Goal: Transaction & Acquisition: Purchase product/service

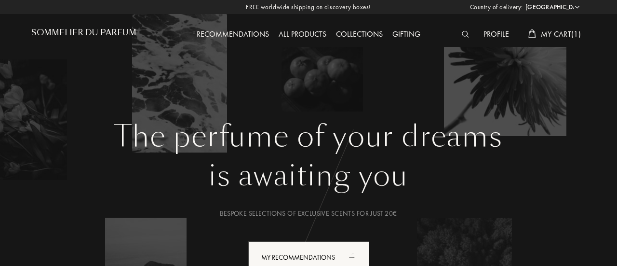
select select "FR"
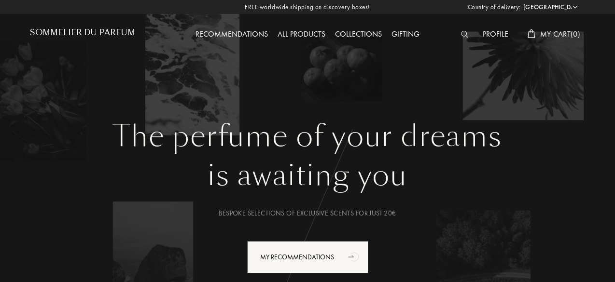
click at [540, 38] on span "My Cart ( 0 )" at bounding box center [560, 34] width 40 height 10
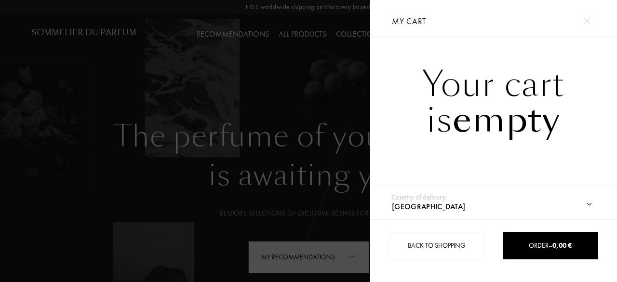
click at [533, 160] on div "Your cart is empty" at bounding box center [493, 114] width 247 height 153
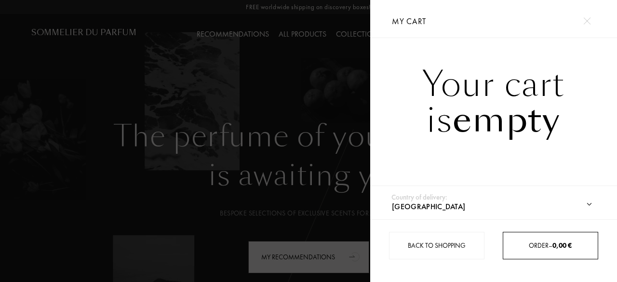
click at [535, 255] on link "Order – 0,00 €" at bounding box center [551, 245] width 96 height 27
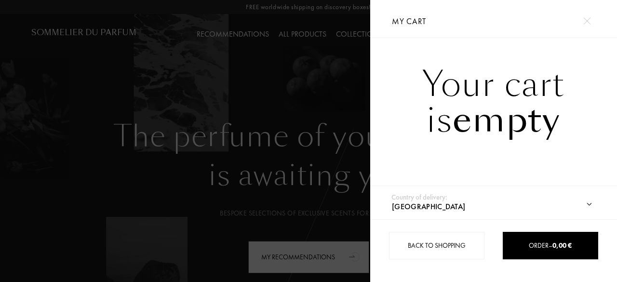
click at [323, 113] on div at bounding box center [185, 141] width 370 height 282
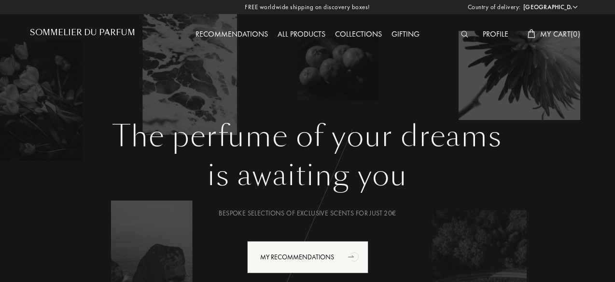
click at [490, 35] on div "Profile" at bounding box center [495, 34] width 35 height 13
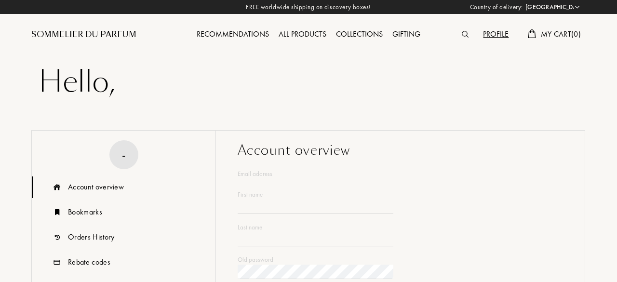
select select "FR"
type input "Hardas"
type input "Lola"
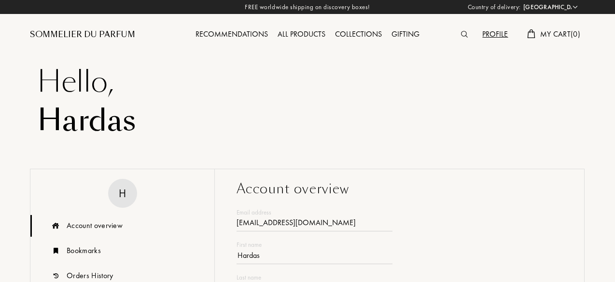
type input "[EMAIL_ADDRESS][DOMAIN_NAME]"
click at [306, 34] on div "All products" at bounding box center [301, 34] width 57 height 13
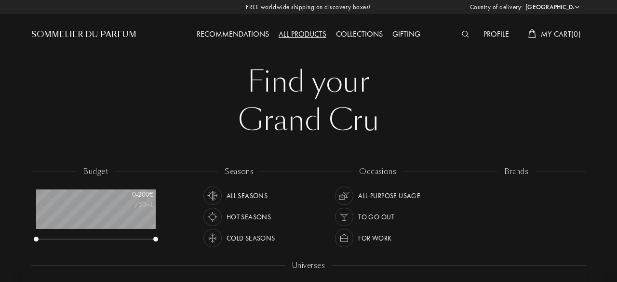
select select "FR"
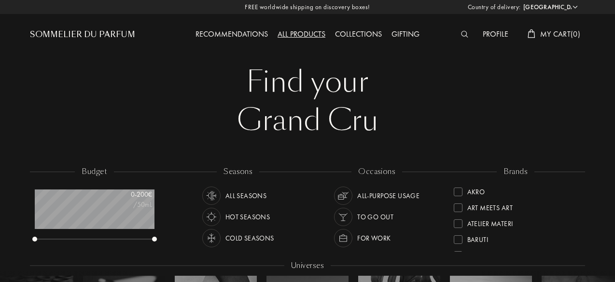
click at [466, 38] on div at bounding box center [467, 34] width 22 height 13
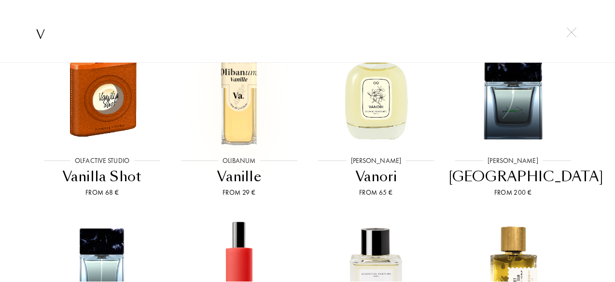
scroll to position [500, 0]
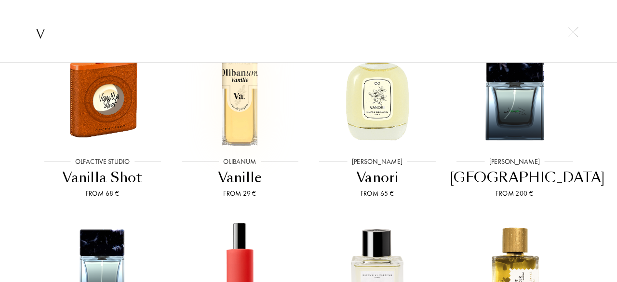
type input "v"
click at [236, 105] on img at bounding box center [240, 85] width 124 height 124
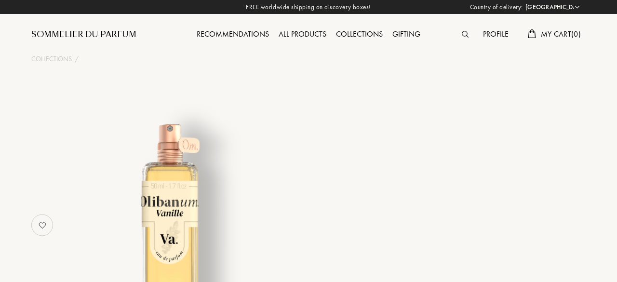
select select "FR"
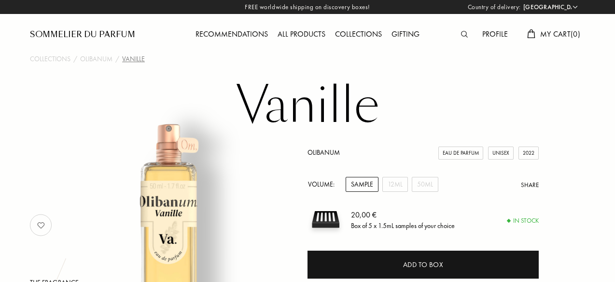
scroll to position [40, 0]
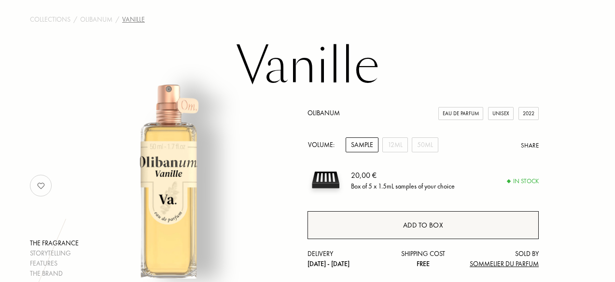
click at [400, 232] on div "Add to box" at bounding box center [422, 225] width 231 height 28
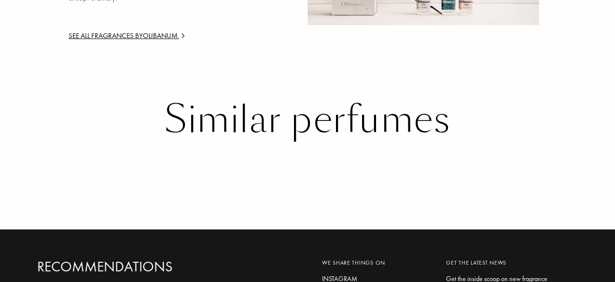
scroll to position [1164, 0]
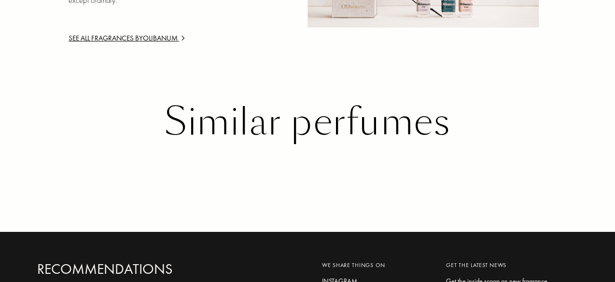
click at [322, 143] on div "Similar perfumes" at bounding box center [307, 121] width 540 height 41
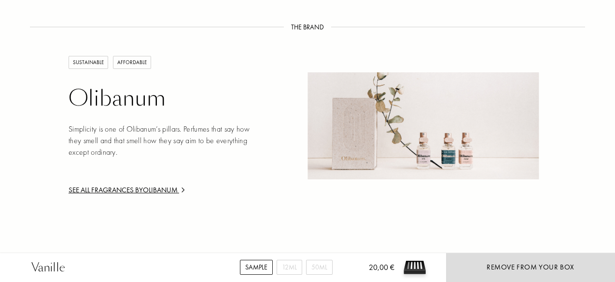
scroll to position [1013, 0]
click at [90, 195] on div "See all fragrances by Olibanum" at bounding box center [161, 189] width 185 height 11
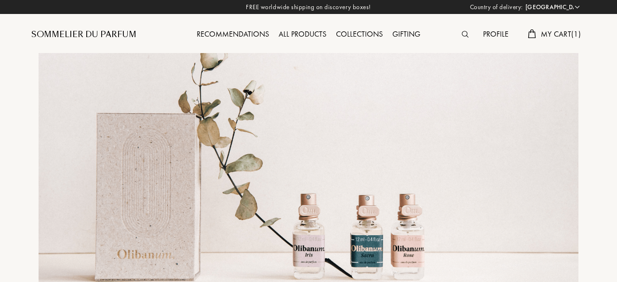
select select "FR"
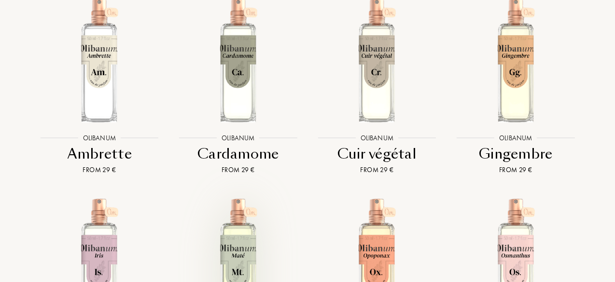
scroll to position [1500, 0]
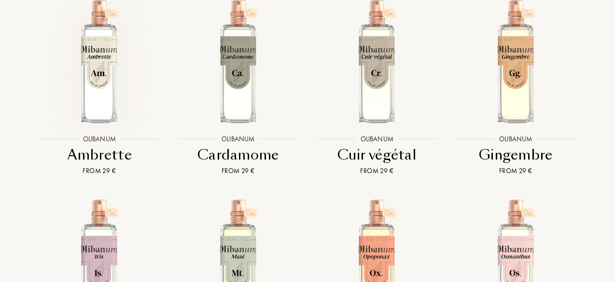
click at [110, 114] on img at bounding box center [99, 61] width 125 height 125
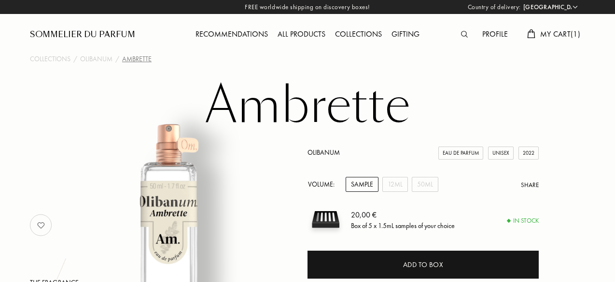
select select "FR"
click at [261, 37] on div "Recommendations" at bounding box center [232, 34] width 82 height 13
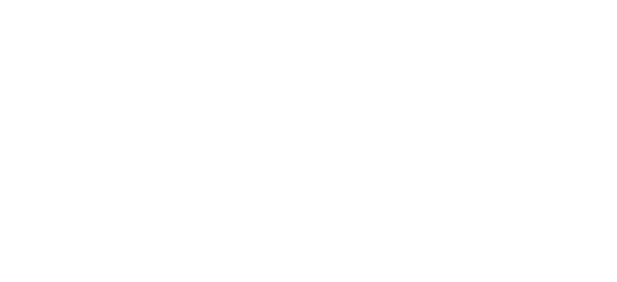
select select "FR"
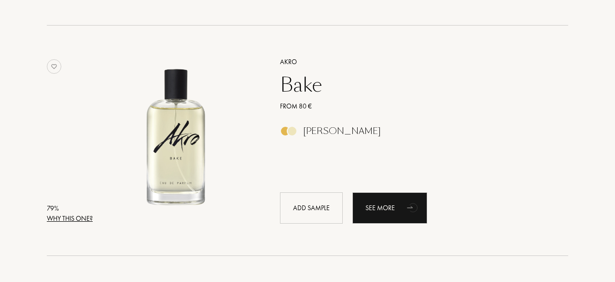
scroll to position [1280, 0]
drag, startPoint x: 301, startPoint y: 99, endPoint x: 298, endPoint y: 90, distance: 9.8
click at [298, 90] on div "Akro Bake From 80 € Amber Vanilla Add sample See more" at bounding box center [413, 140] width 296 height 190
click at [298, 90] on div "Bake" at bounding box center [413, 85] width 281 height 23
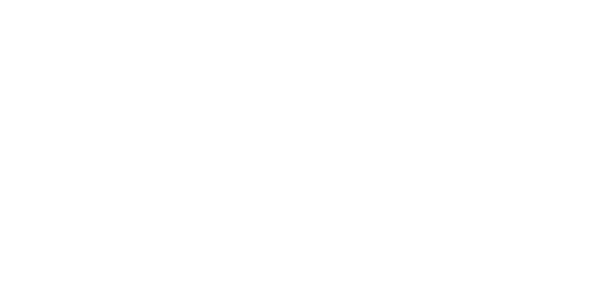
select select "FR"
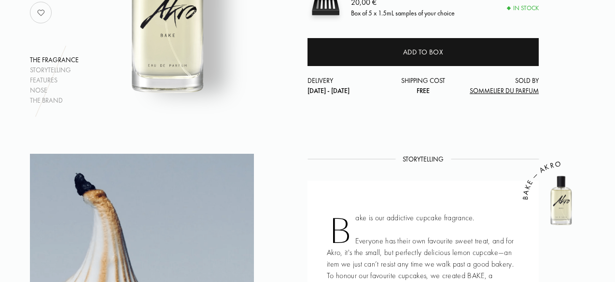
scroll to position [178, 0]
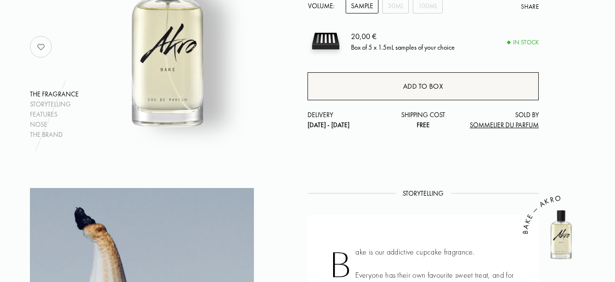
click at [455, 91] on div "Add to box" at bounding box center [422, 86] width 231 height 28
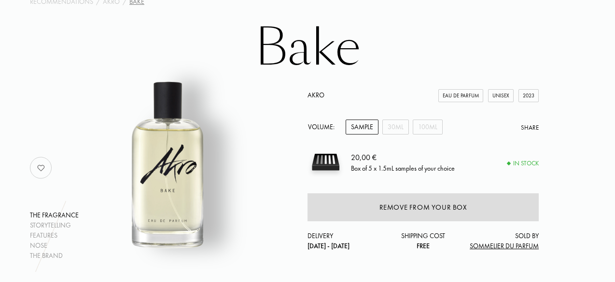
scroll to position [0, 0]
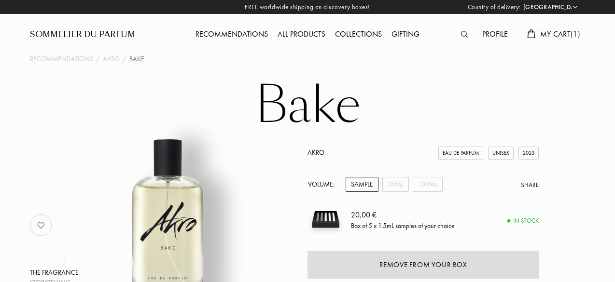
click at [91, 36] on div "Sommelier du Parfum" at bounding box center [82, 35] width 105 height 12
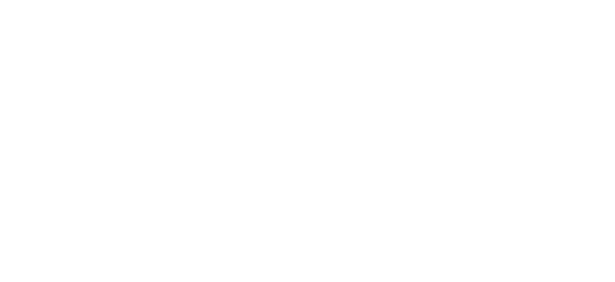
select select "FR"
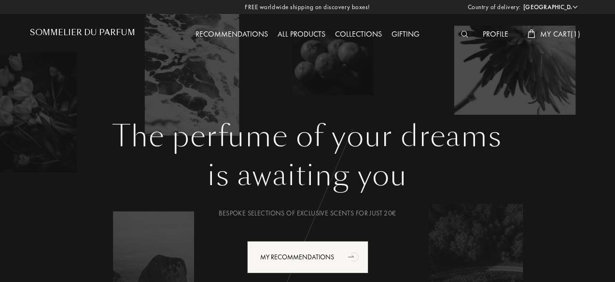
click at [464, 36] on img at bounding box center [464, 34] width 7 height 7
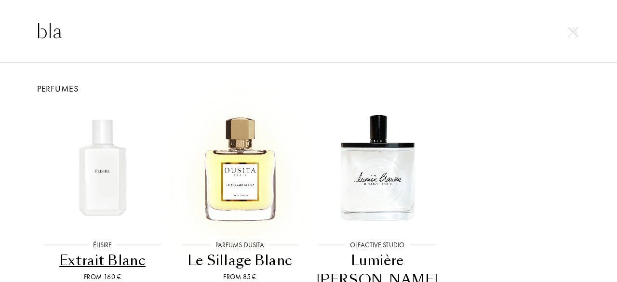
scroll to position [64, 0]
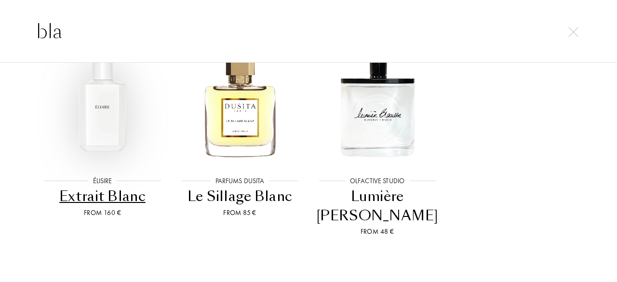
type input "bla"
click at [102, 158] on img at bounding box center [103, 103] width 124 height 124
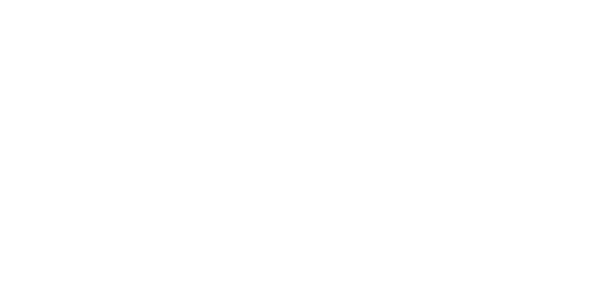
select select "FR"
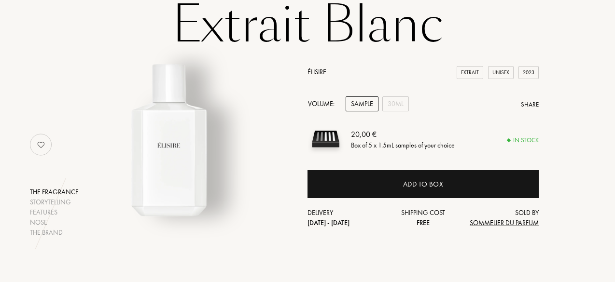
scroll to position [80, 0]
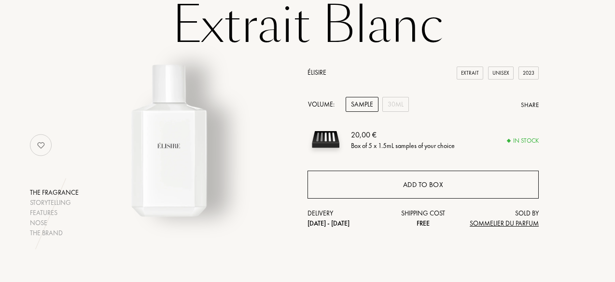
click at [420, 180] on div "Add to box" at bounding box center [423, 184] width 41 height 11
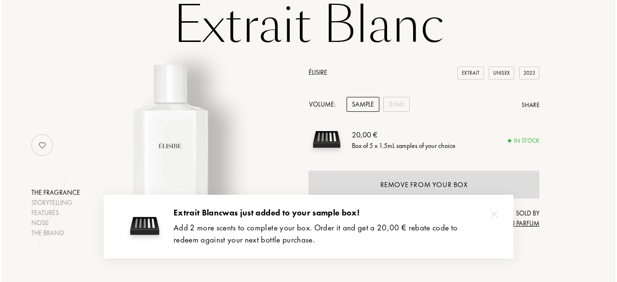
scroll to position [0, 0]
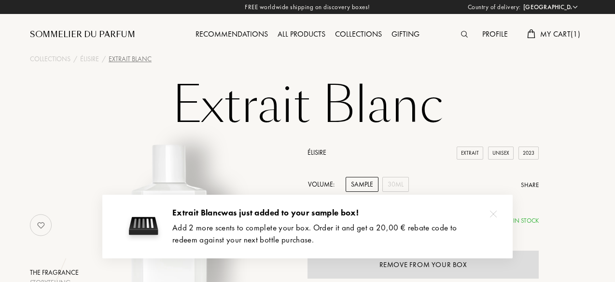
click at [461, 37] on img at bounding box center [464, 34] width 7 height 7
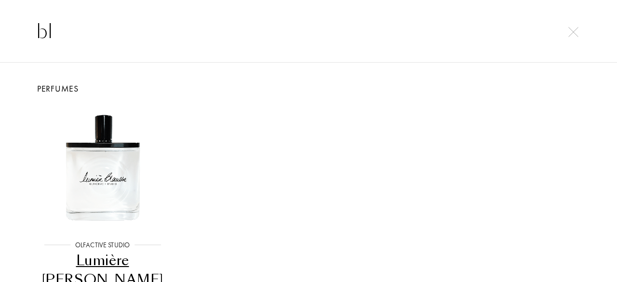
type input "b"
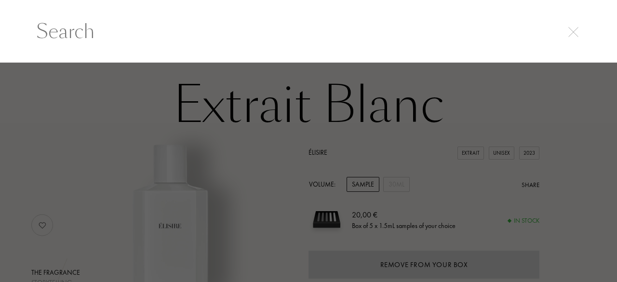
click at [577, 33] on img at bounding box center [574, 32] width 10 height 10
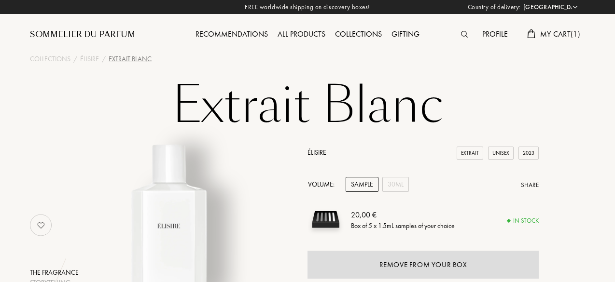
click at [568, 3] on select "Afghanistan Albania Algeria Andorra Angola Anguilla Antartica Antigua and Barbu…" at bounding box center [550, 7] width 58 height 10
click at [238, 192] on img at bounding box center [168, 221] width 196 height 196
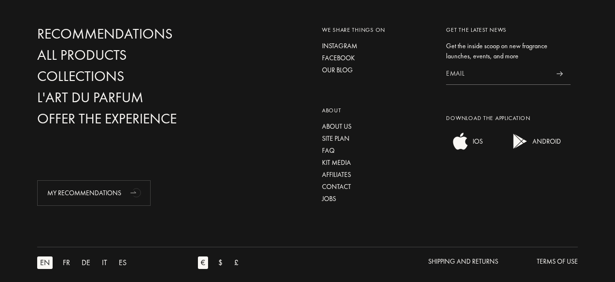
scroll to position [1626, 0]
click at [69, 256] on div "FR" at bounding box center [66, 262] width 13 height 13
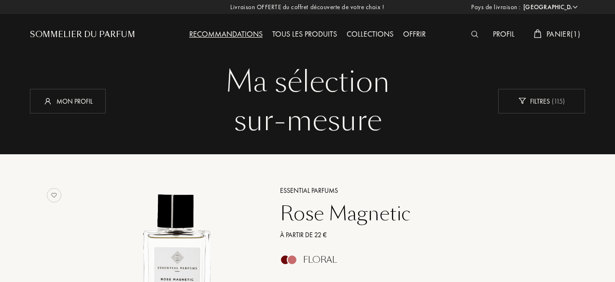
select select "FR"
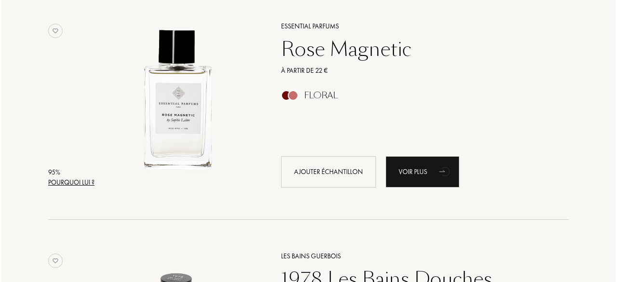
scroll to position [165, 0]
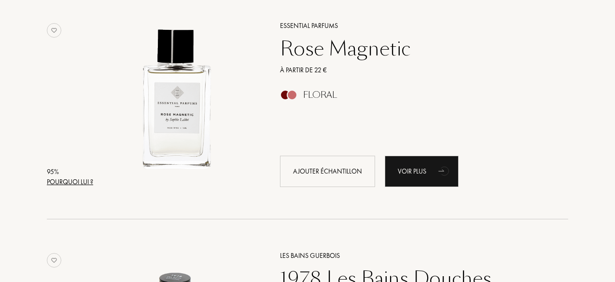
click at [75, 180] on div "Pourquoi lui ?" at bounding box center [70, 182] width 46 height 10
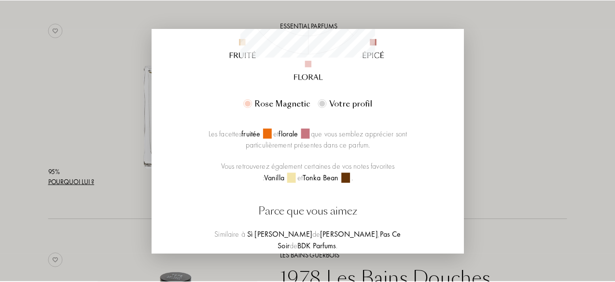
scroll to position [243, 0]
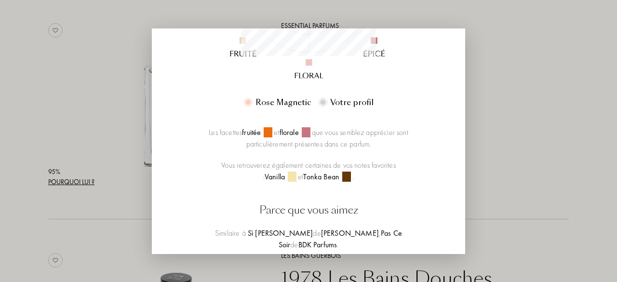
click at [488, 45] on div at bounding box center [308, 141] width 617 height 282
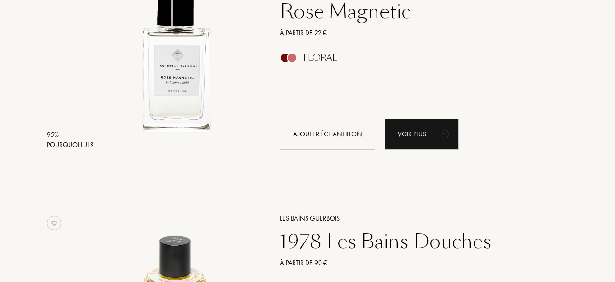
scroll to position [203, 0]
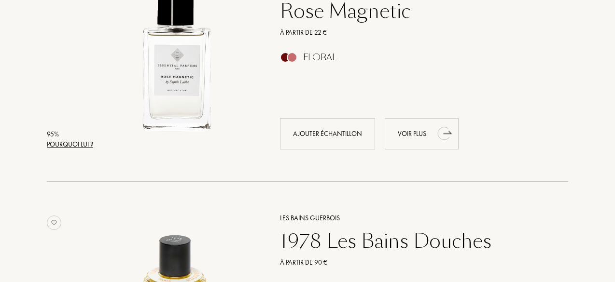
click at [417, 137] on div "Voir plus" at bounding box center [421, 133] width 74 height 31
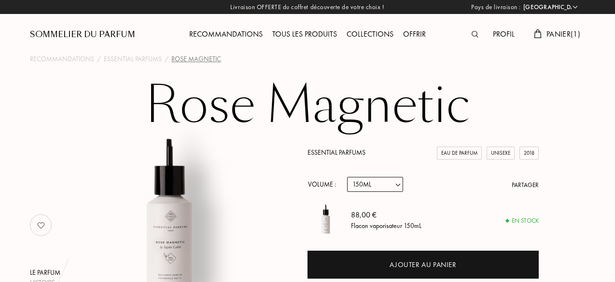
select select "FR"
select select "3"
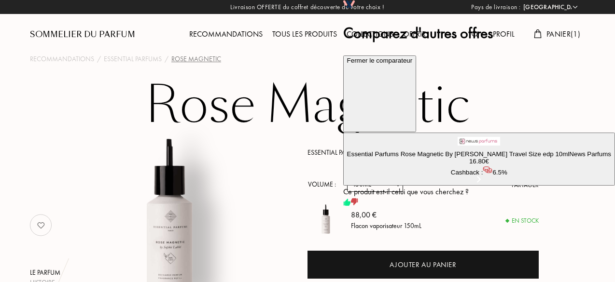
click at [416, 55] on button "Fermer le comparateur" at bounding box center [379, 93] width 73 height 77
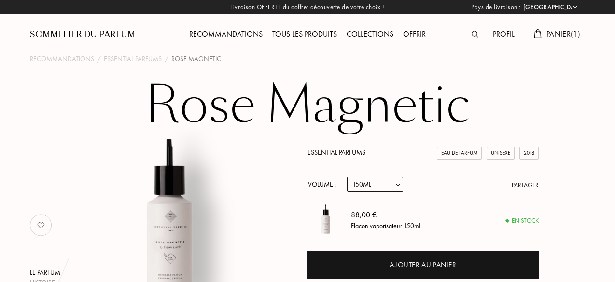
click at [388, 189] on select "Echantillon 10mL 100mL 150mL" at bounding box center [375, 184] width 56 height 15
select select "0"
click at [347, 178] on select "Echantillon 10mL 100mL 150mL" at bounding box center [375, 184] width 56 height 15
select select "0"
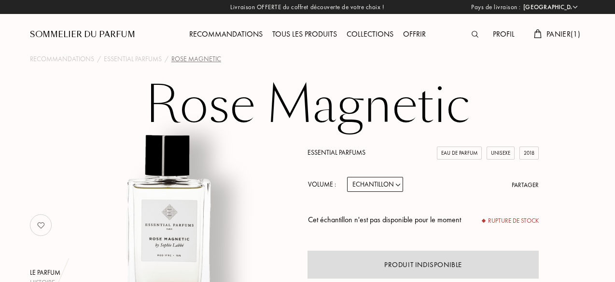
click at [555, 33] on span "Panier ( 1 )" at bounding box center [563, 34] width 34 height 10
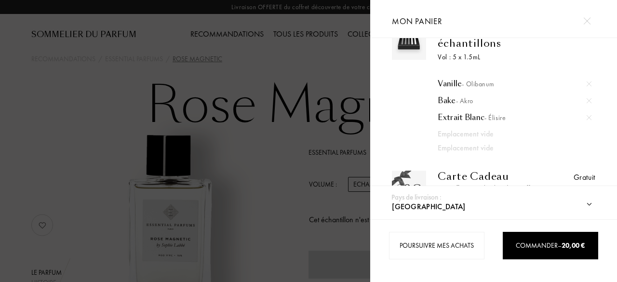
scroll to position [29, 0]
click at [441, 84] on div "Vanille - Olibanum" at bounding box center [514, 84] width 153 height 10
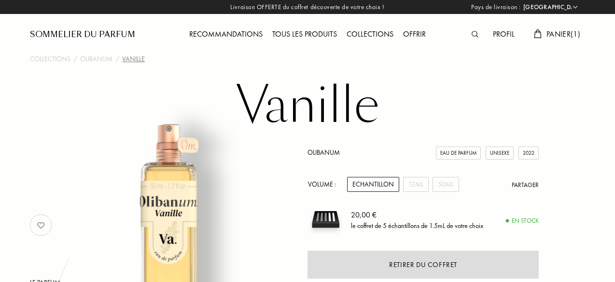
select select "FR"
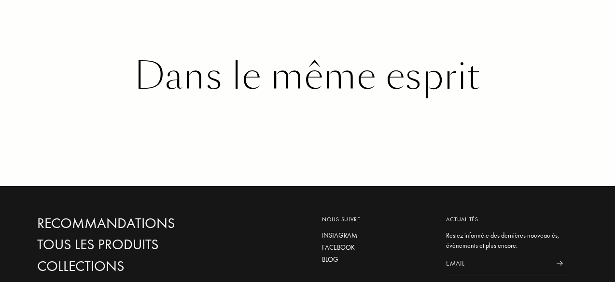
click at [324, 97] on div "Dans le même esprit" at bounding box center [307, 75] width 540 height 41
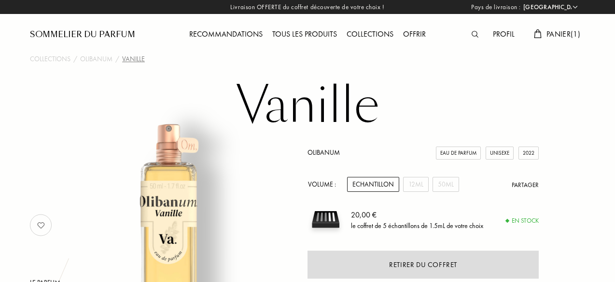
click at [223, 29] on div "Recommandations" at bounding box center [225, 34] width 83 height 13
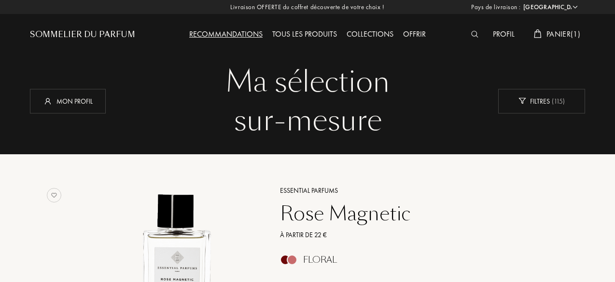
select select "FR"
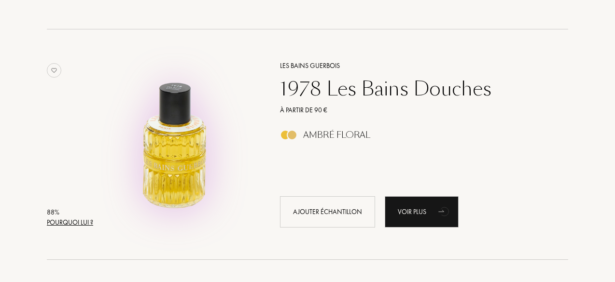
scroll to position [349, 0]
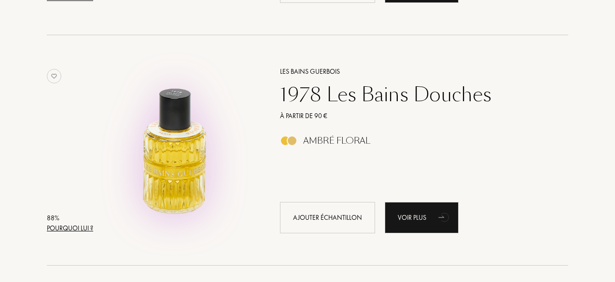
click at [168, 170] on img at bounding box center [176, 145] width 161 height 161
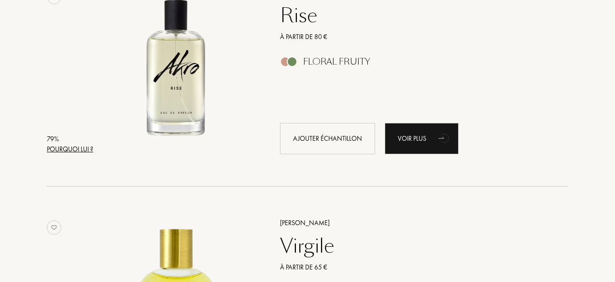
scroll to position [1811, 0]
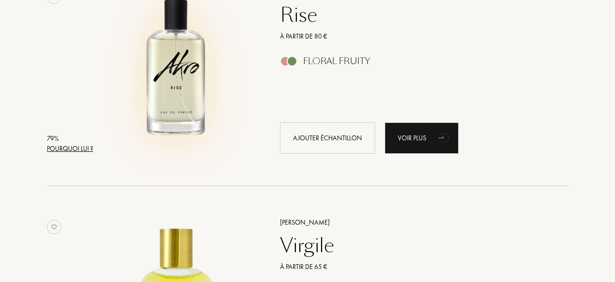
click at [168, 88] on img at bounding box center [176, 66] width 161 height 161
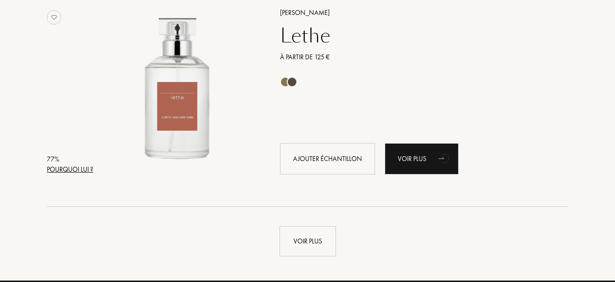
scroll to position [2262, 0]
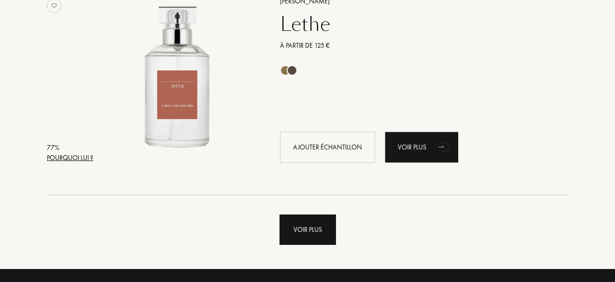
click at [305, 233] on div "Voir plus" at bounding box center [307, 230] width 56 height 30
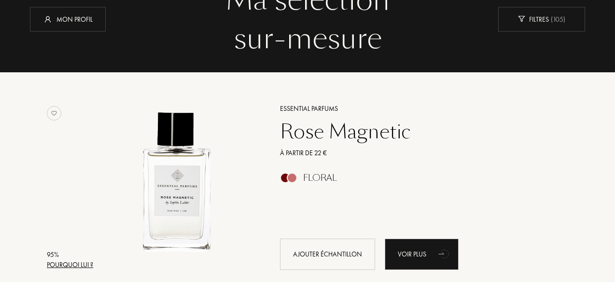
scroll to position [0, 0]
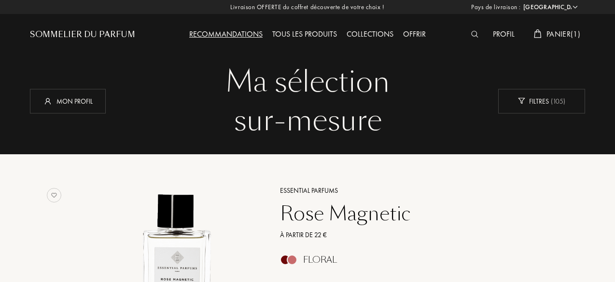
click at [471, 34] on img at bounding box center [474, 34] width 7 height 7
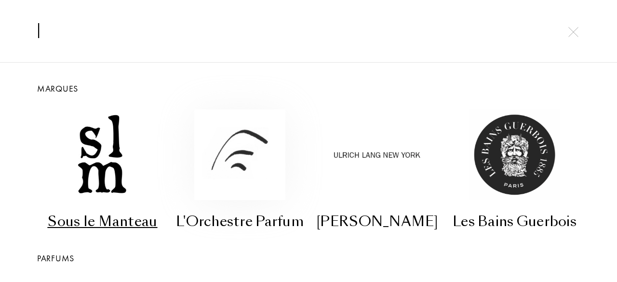
type input "l"
click at [196, 139] on img at bounding box center [239, 155] width 91 height 91
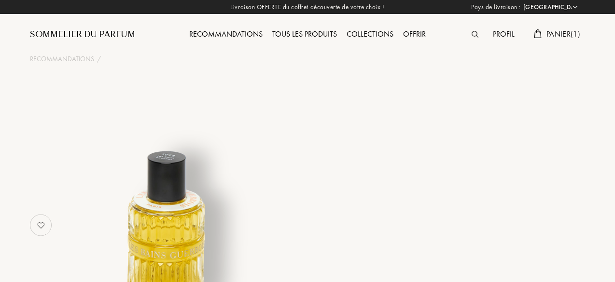
select select "FR"
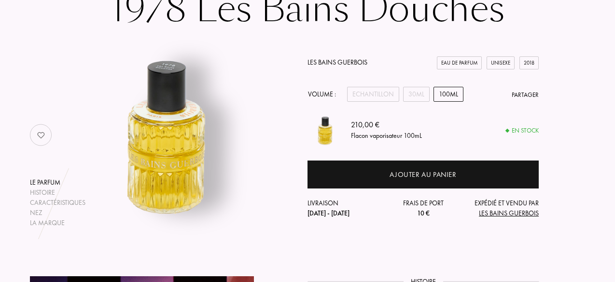
scroll to position [7, 0]
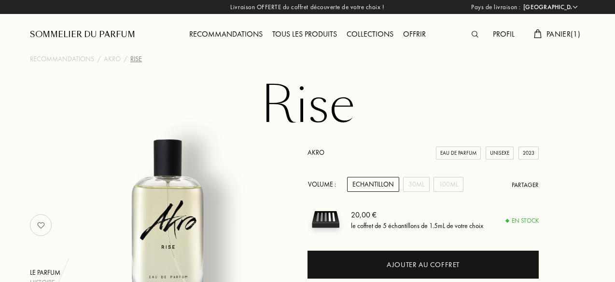
select select "FR"
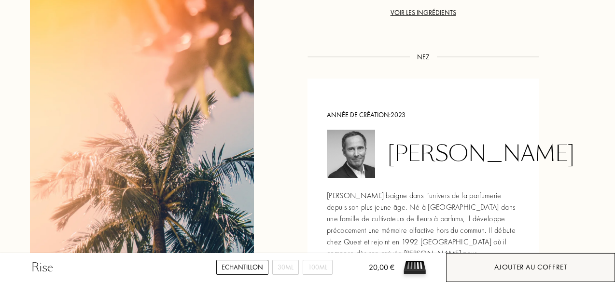
scroll to position [1047, 0]
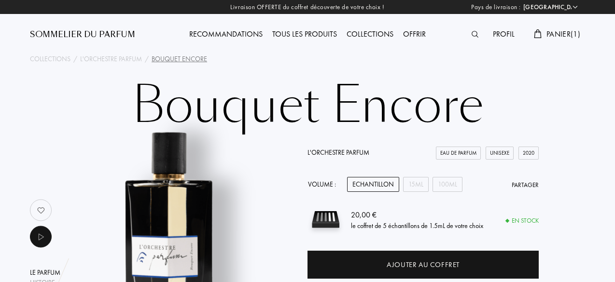
select select "FR"
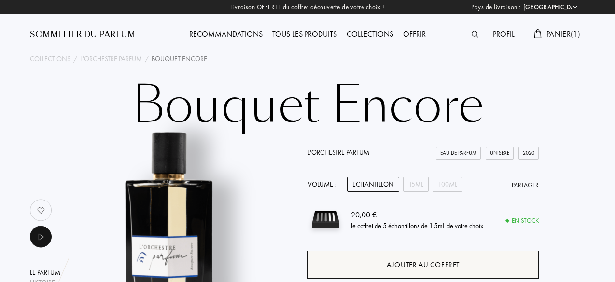
click at [391, 266] on div "Ajouter au coffret" at bounding box center [422, 265] width 73 height 11
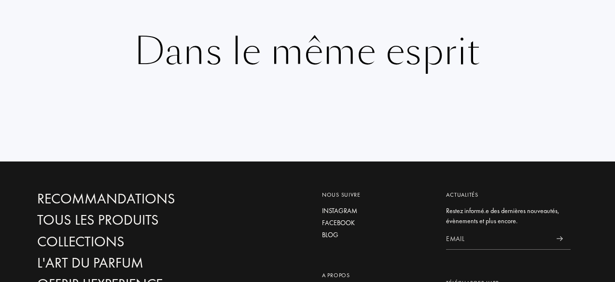
scroll to position [1860, 0]
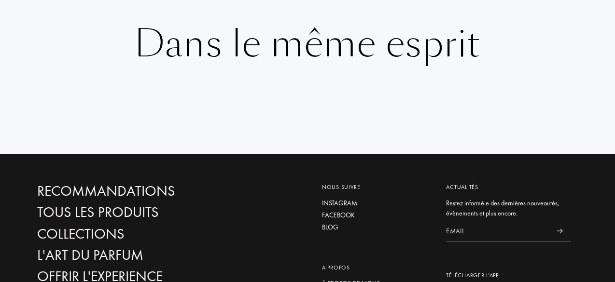
click at [325, 110] on div "Dans le même esprit" at bounding box center [307, 88] width 555 height 131
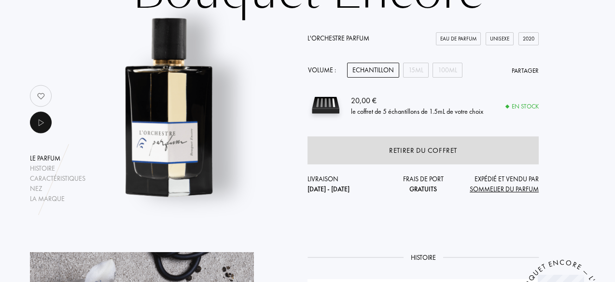
scroll to position [0, 0]
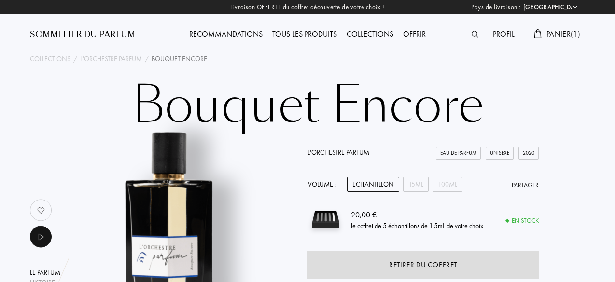
click at [257, 28] on div "Recommandations" at bounding box center [225, 34] width 83 height 13
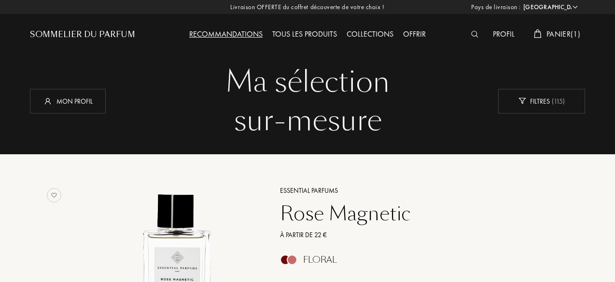
select select "FR"
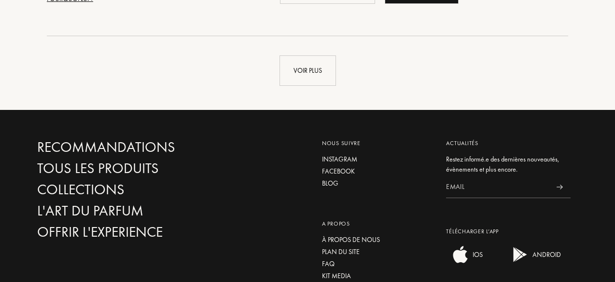
scroll to position [2448, 0]
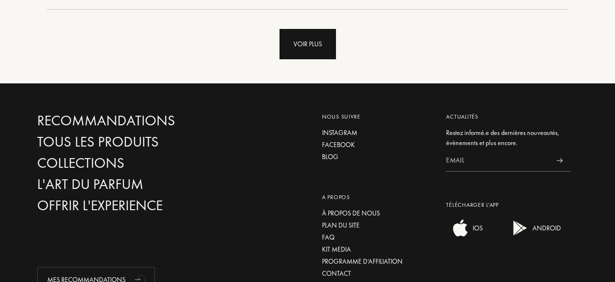
click at [319, 32] on div "Voir plus" at bounding box center [307, 44] width 56 height 30
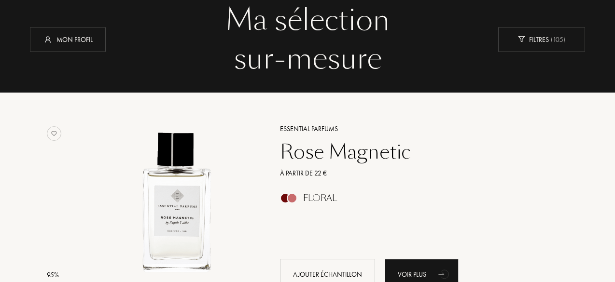
scroll to position [0, 0]
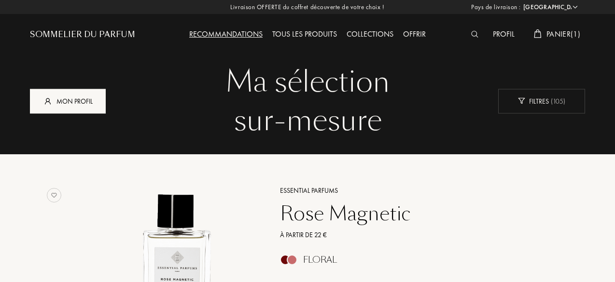
click at [95, 96] on div "Mon profil" at bounding box center [68, 101] width 76 height 25
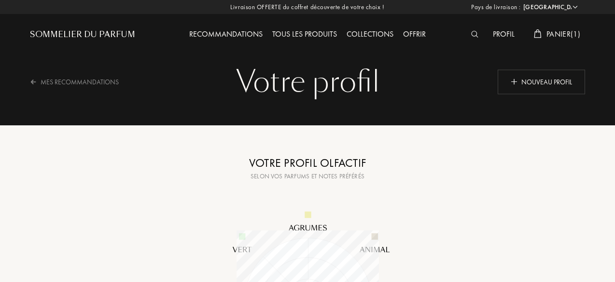
select select "FR"
click at [327, 165] on div "Votre profil olfactif" at bounding box center [307, 162] width 241 height 17
click at [82, 90] on div "Mes Recommandations" at bounding box center [80, 82] width 101 height 24
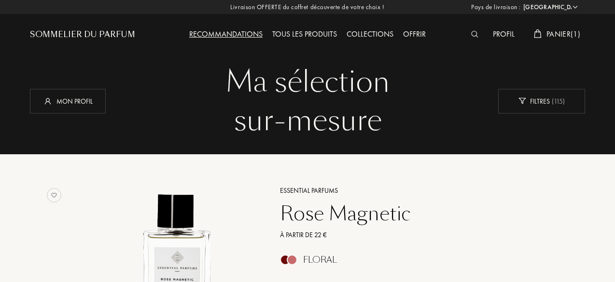
select select "FR"
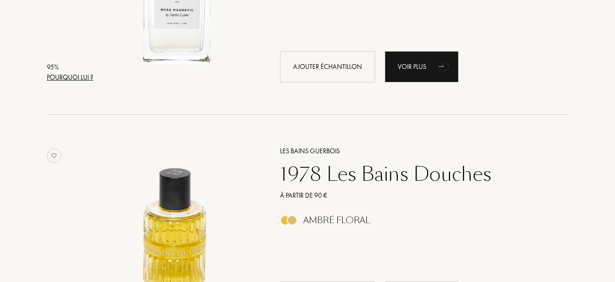
scroll to position [404, 0]
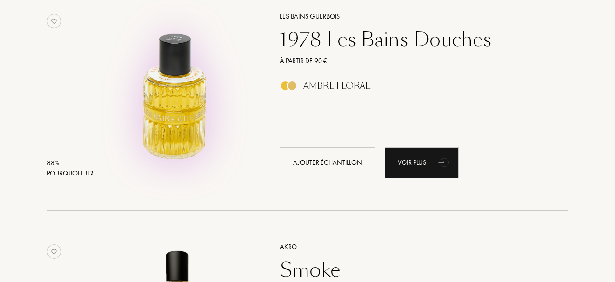
click at [177, 112] on img at bounding box center [176, 90] width 161 height 161
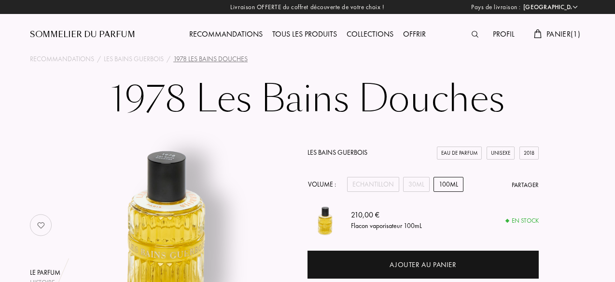
select select "FR"
click at [300, 32] on div "Tous les produits" at bounding box center [304, 34] width 74 height 13
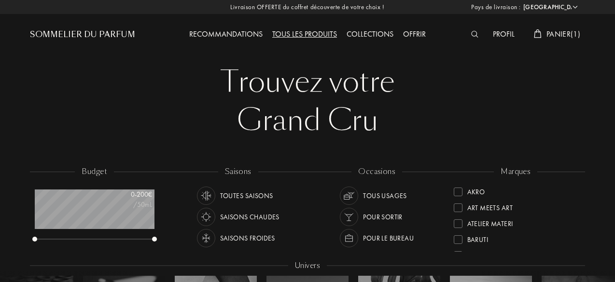
select select "FR"
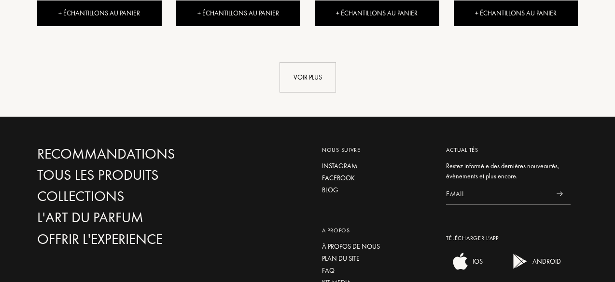
scroll to position [1151, 0]
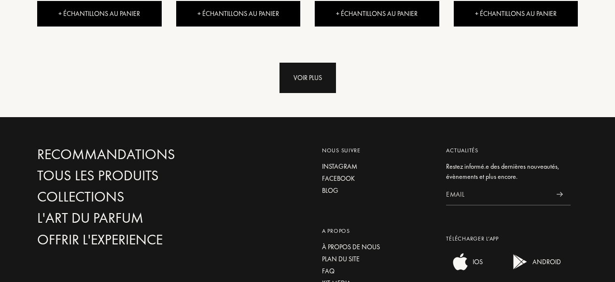
click at [331, 63] on div "Voir plus" at bounding box center [307, 78] width 56 height 30
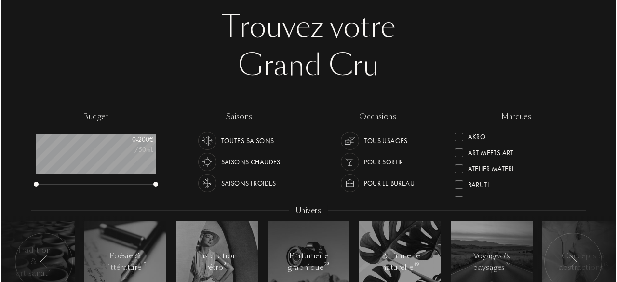
scroll to position [0, 0]
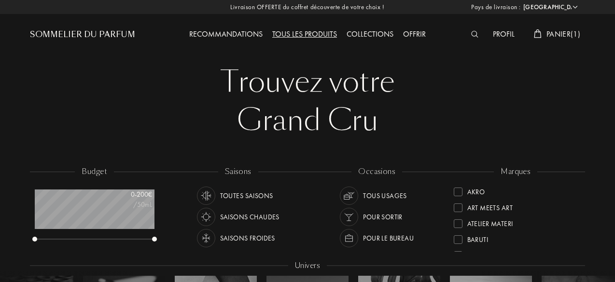
click at [473, 35] on img at bounding box center [474, 34] width 7 height 7
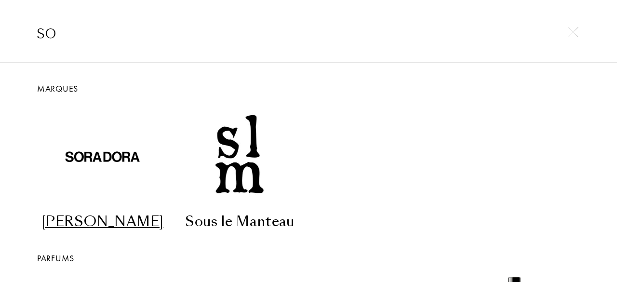
type input "so"
click at [27, 219] on div "Sora Dora Sous le Manteau" at bounding box center [309, 163] width 564 height 137
click at [108, 138] on img at bounding box center [102, 155] width 91 height 91
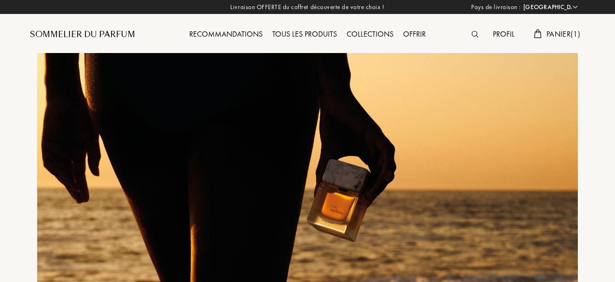
select select "FR"
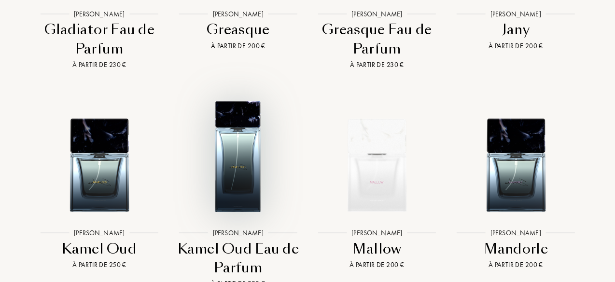
scroll to position [1754, 0]
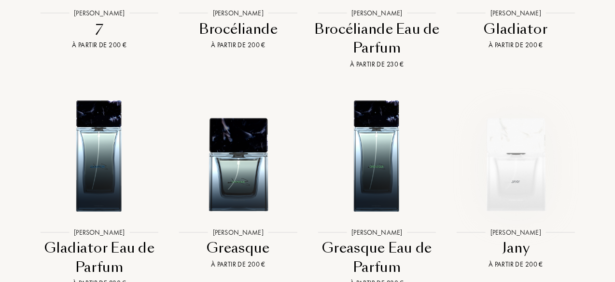
click at [528, 143] on img at bounding box center [515, 154] width 125 height 125
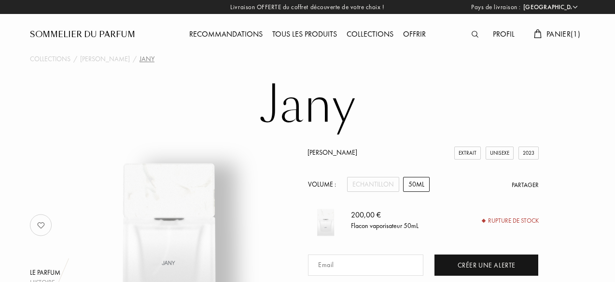
select select "FR"
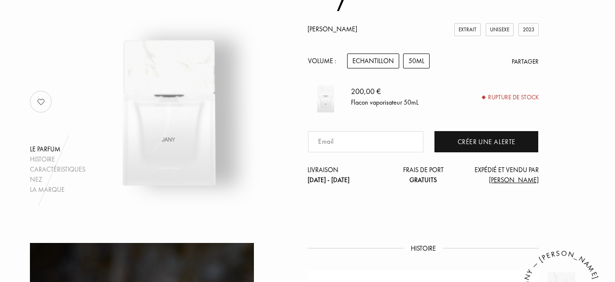
click at [381, 56] on div "Echantillon" at bounding box center [373, 61] width 52 height 15
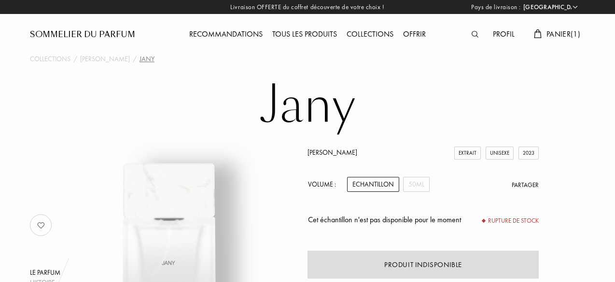
click at [139, 62] on div "Jany" at bounding box center [146, 59] width 15 height 10
click at [373, 33] on div "Collections" at bounding box center [370, 34] width 56 height 13
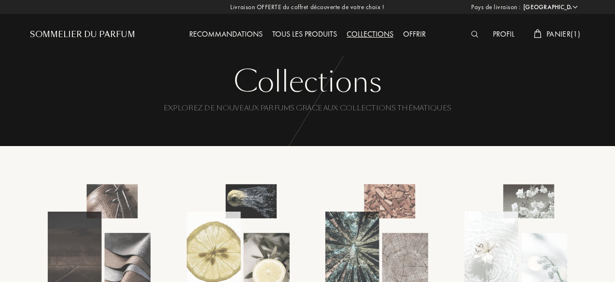
select select "FR"
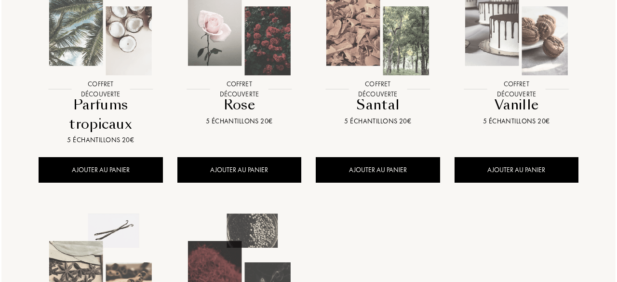
scroll to position [738, 0]
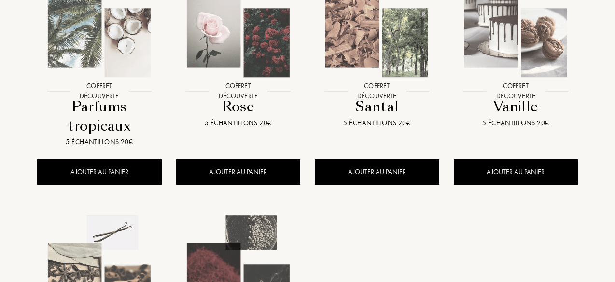
click at [547, 69] on img at bounding box center [515, 18] width 125 height 125
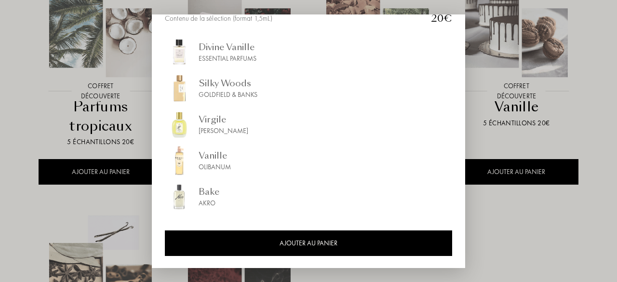
scroll to position [154, 0]
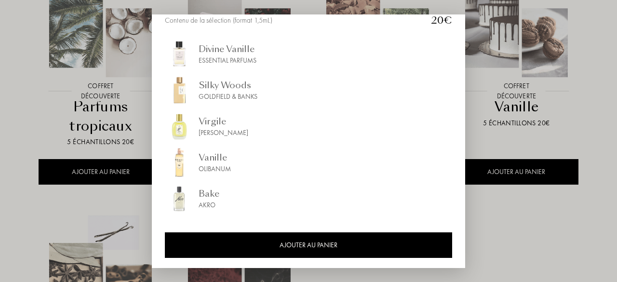
click at [509, 77] on div at bounding box center [308, 141] width 617 height 282
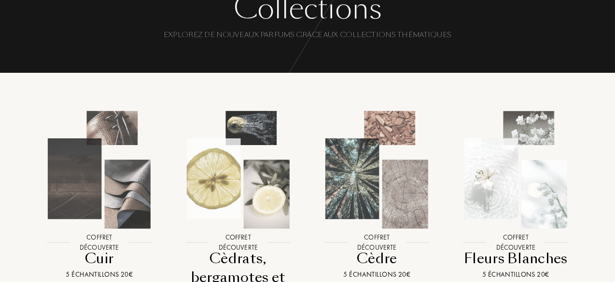
scroll to position [0, 0]
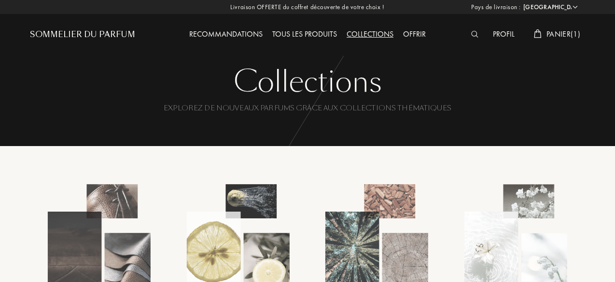
drag, startPoint x: 465, startPoint y: 39, endPoint x: 472, endPoint y: 35, distance: 8.0
click at [472, 35] on div at bounding box center [477, 34] width 22 height 13
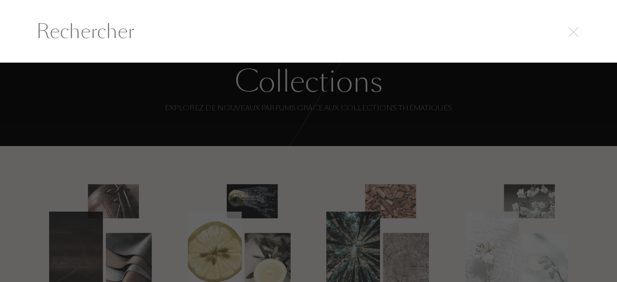
click at [472, 35] on input "text" at bounding box center [309, 31] width 584 height 29
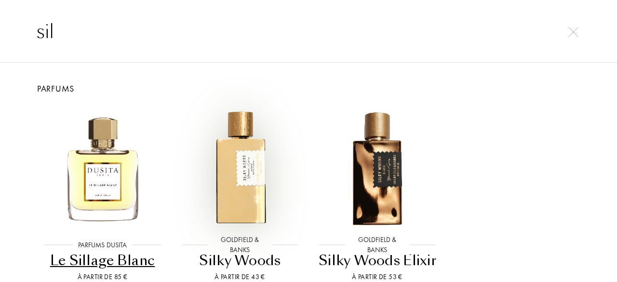
type input "sil"
click at [223, 188] on img at bounding box center [240, 168] width 124 height 124
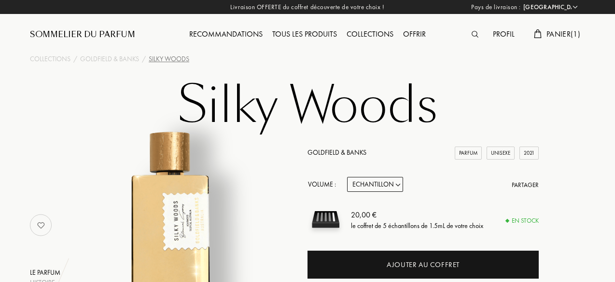
select select "FR"
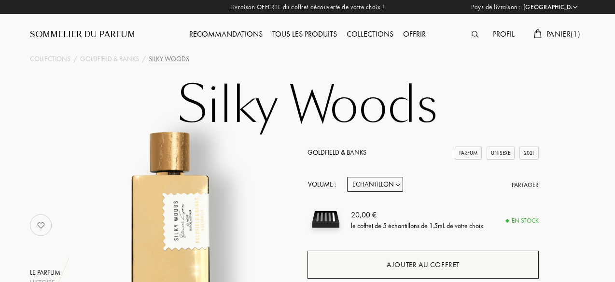
click at [392, 265] on div "Ajouter au coffret" at bounding box center [422, 265] width 73 height 11
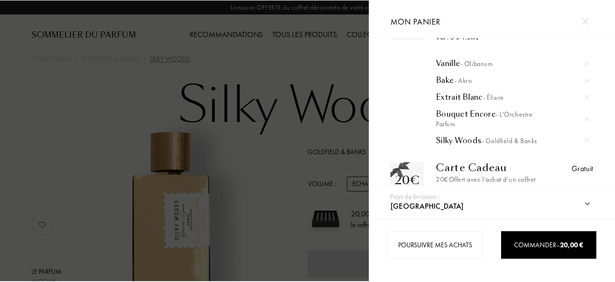
scroll to position [49, 0]
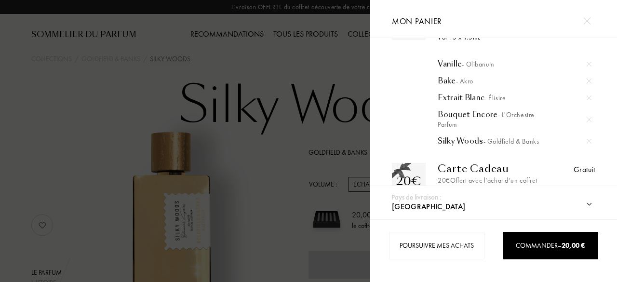
click at [222, 124] on div at bounding box center [185, 141] width 370 height 282
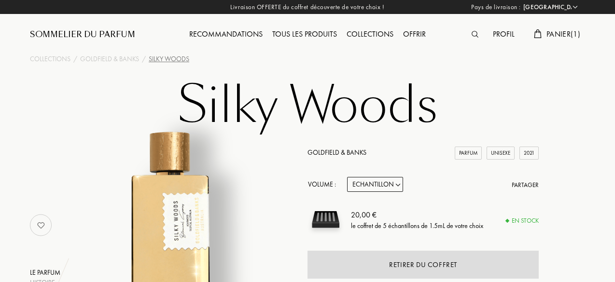
click at [61, 34] on div "Sommelier du Parfum" at bounding box center [82, 35] width 105 height 12
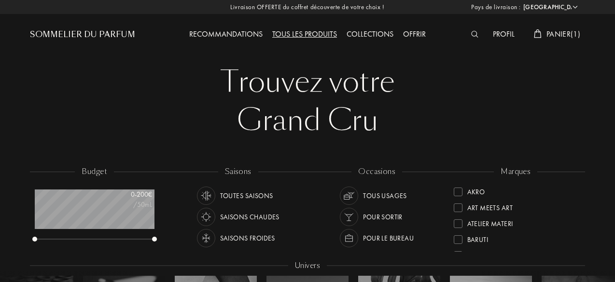
select select "FR"
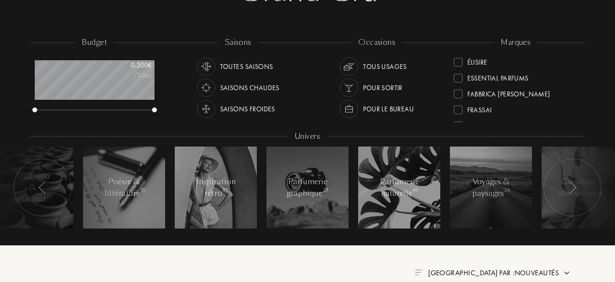
scroll to position [96, 0]
click at [481, 109] on div "Frassai" at bounding box center [479, 108] width 25 height 13
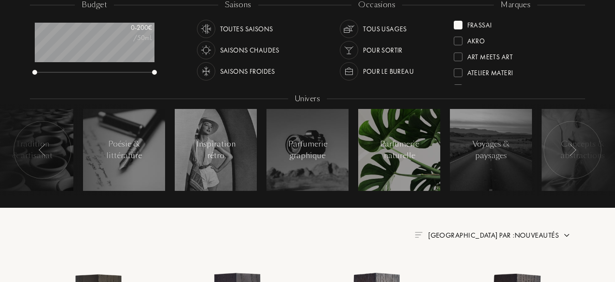
scroll to position [167, 0]
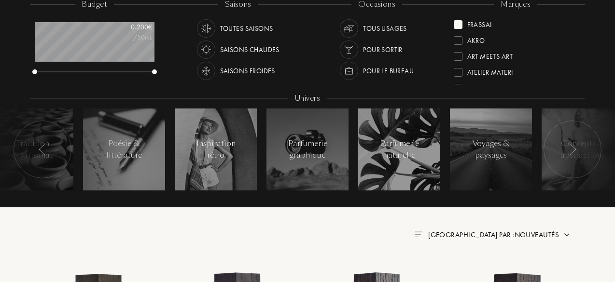
click at [564, 146] on div at bounding box center [572, 150] width 58 height 58
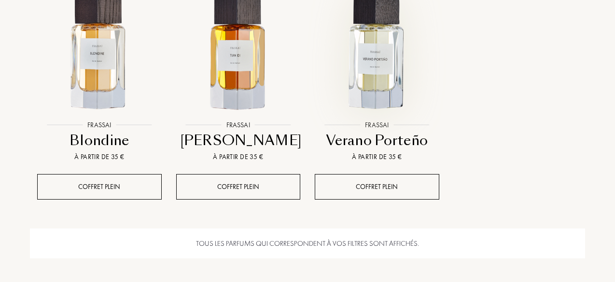
scroll to position [920, 0]
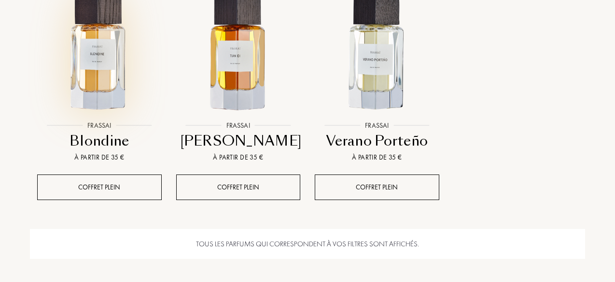
click at [129, 82] on img at bounding box center [99, 52] width 125 height 125
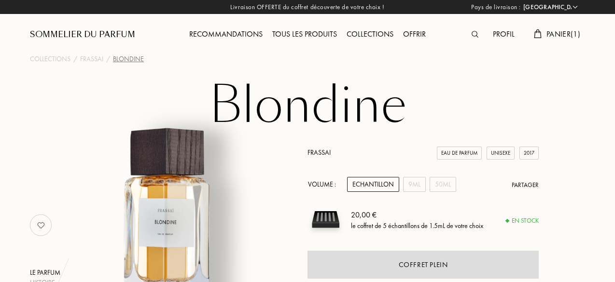
select select "FR"
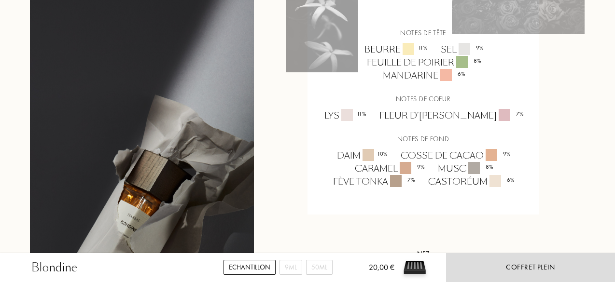
scroll to position [757, 0]
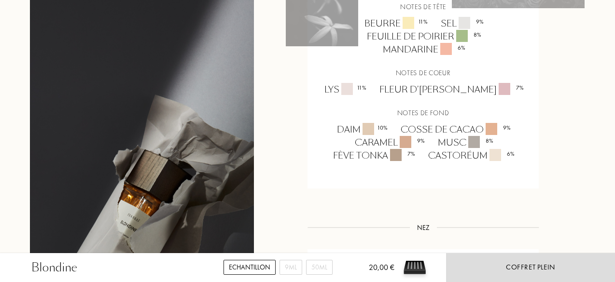
click at [230, 174] on div at bounding box center [142, 230] width 224 height 460
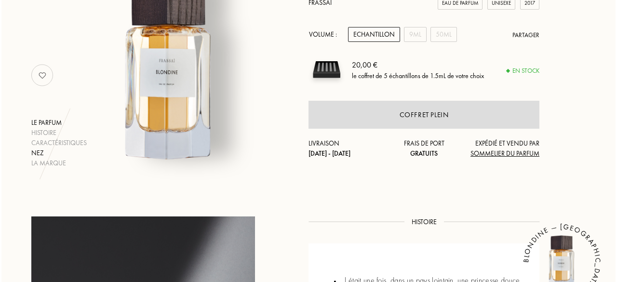
scroll to position [0, 0]
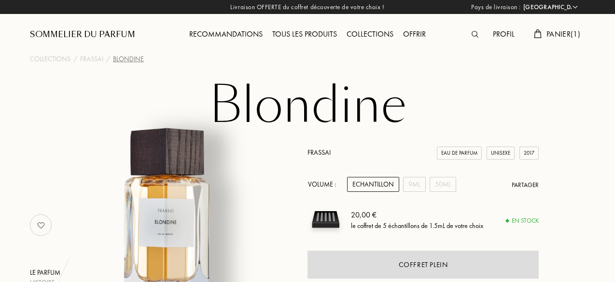
click at [560, 31] on span "Panier ( 1 )" at bounding box center [563, 34] width 34 height 10
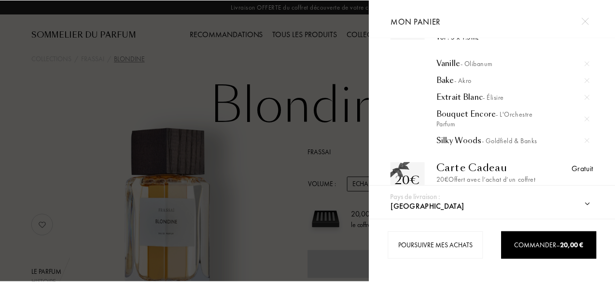
scroll to position [48, 0]
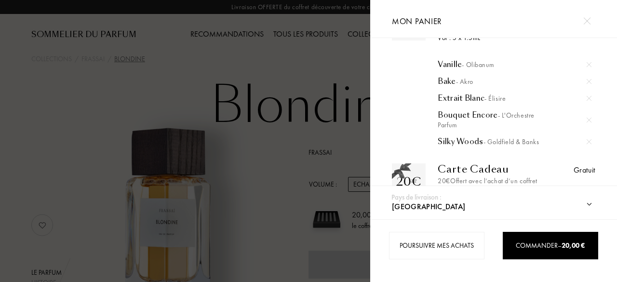
click at [590, 141] on img at bounding box center [589, 141] width 5 height 5
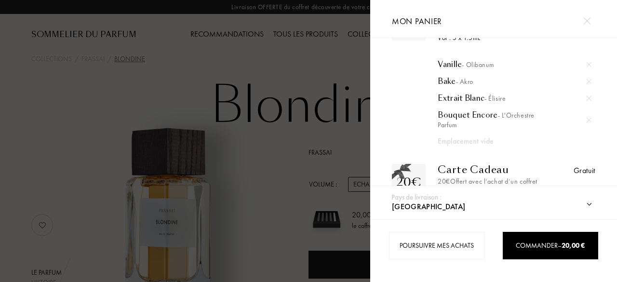
click at [332, 145] on div at bounding box center [185, 141] width 370 height 282
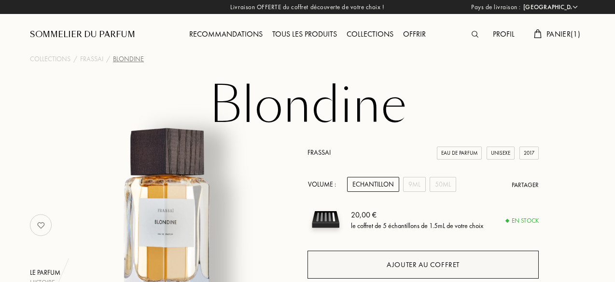
click at [416, 266] on div "Ajouter au coffret" at bounding box center [422, 265] width 73 height 11
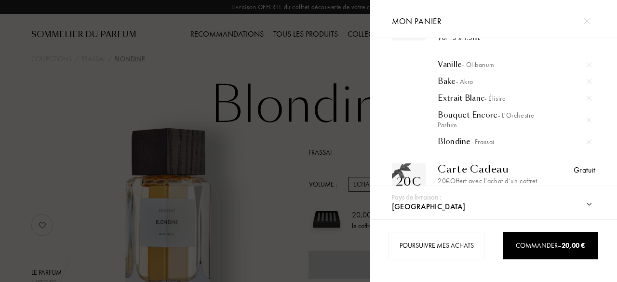
click at [344, 88] on div at bounding box center [185, 141] width 370 height 282
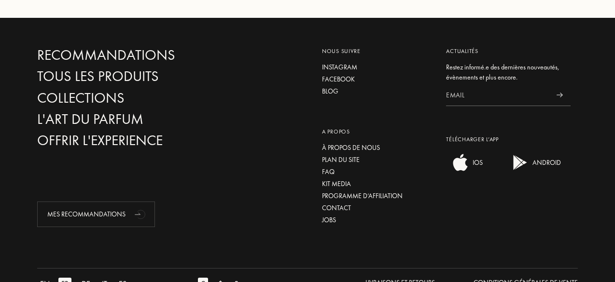
scroll to position [1742, 0]
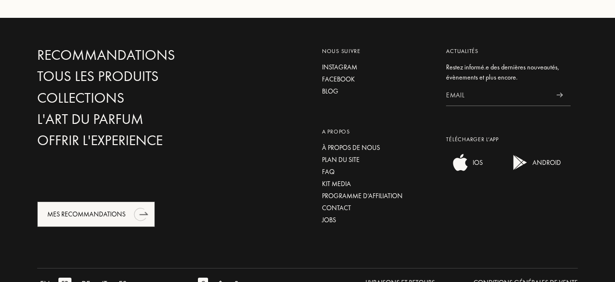
click at [103, 202] on div "Mes Recommandations" at bounding box center [96, 215] width 118 height 26
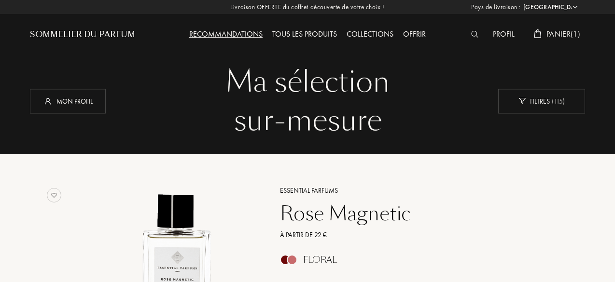
select select "FR"
click at [551, 35] on span "Panier ( 1 )" at bounding box center [563, 34] width 34 height 10
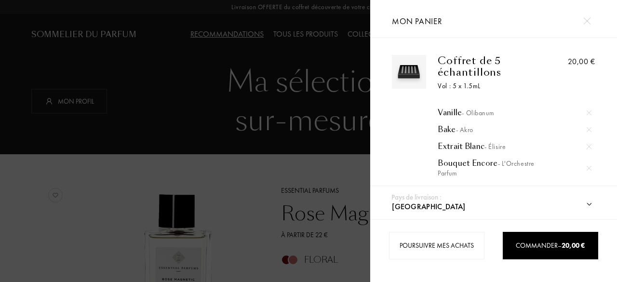
click at [344, 86] on div at bounding box center [185, 141] width 370 height 282
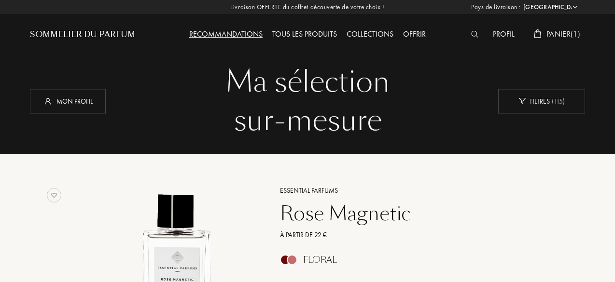
click at [308, 32] on div "Tous les produits" at bounding box center [304, 34] width 74 height 13
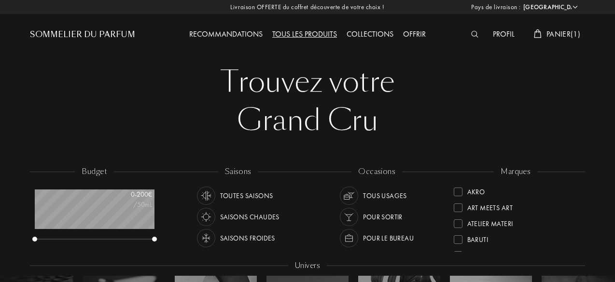
select select "FR"
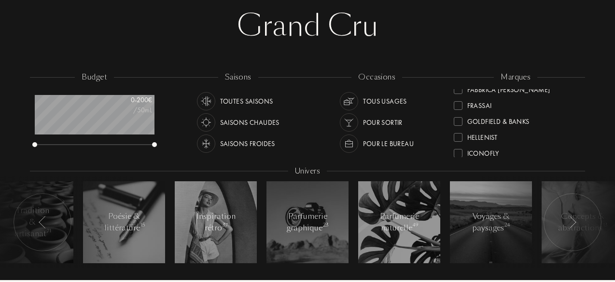
scroll to position [135, 0]
click at [480, 105] on div "Frassai" at bounding box center [479, 104] width 25 height 13
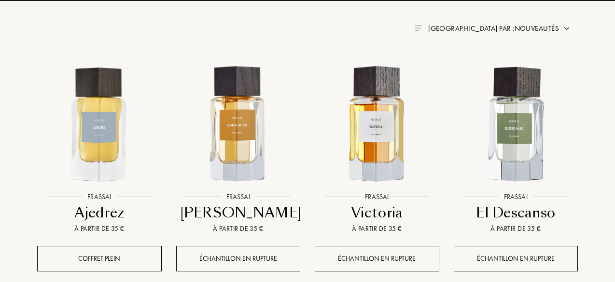
scroll to position [373, 0]
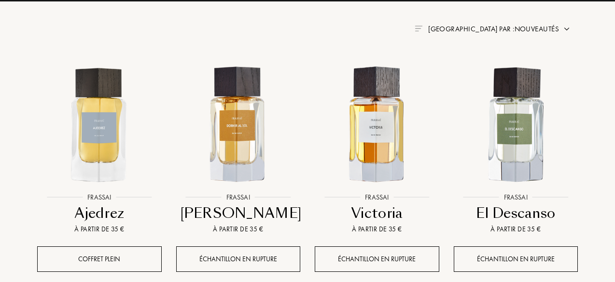
click at [487, 27] on span "[GEOGRAPHIC_DATA] par : Nouveautés" at bounding box center [493, 29] width 131 height 10
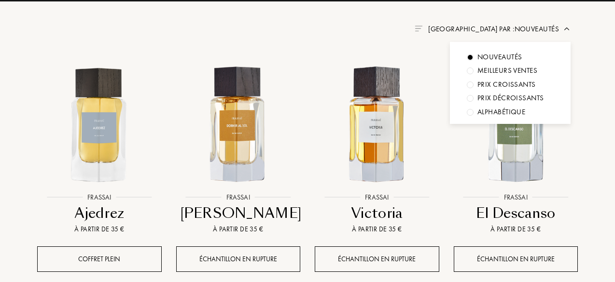
click at [401, 33] on div "Trier par : Nouveautés Nouveautés Meilleurs ventes Prix croissants Prix décrois…" at bounding box center [307, 29] width 526 height 12
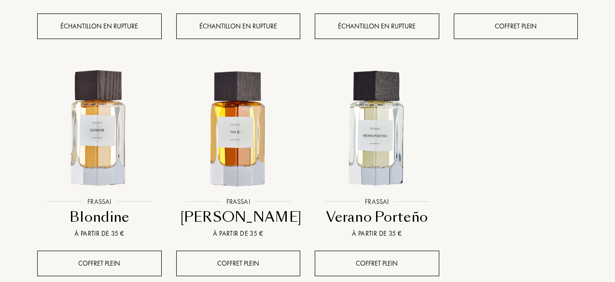
scroll to position [849, 0]
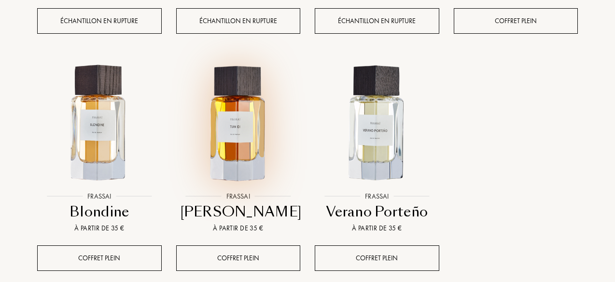
click at [212, 142] on img at bounding box center [238, 123] width 125 height 125
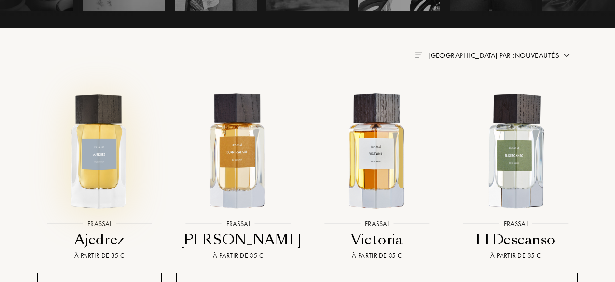
scroll to position [345, 0]
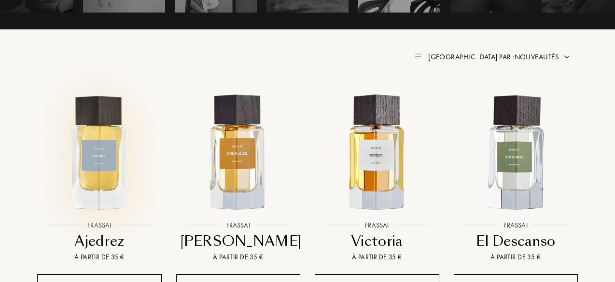
click at [104, 168] on img at bounding box center [99, 152] width 125 height 125
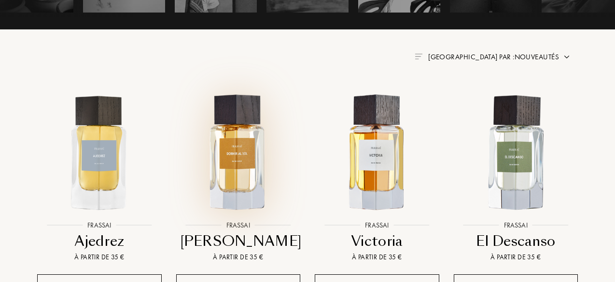
click at [261, 209] on img at bounding box center [238, 152] width 125 height 125
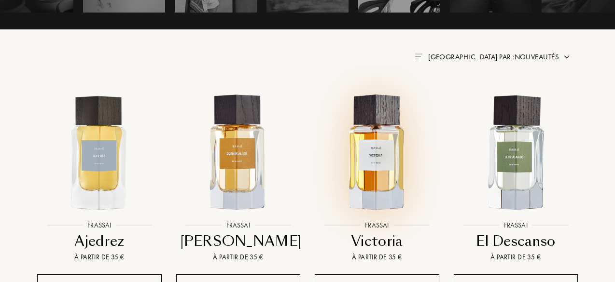
click at [368, 153] on img at bounding box center [376, 152] width 125 height 125
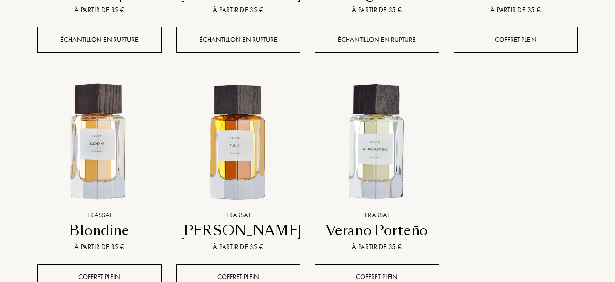
scroll to position [832, 0]
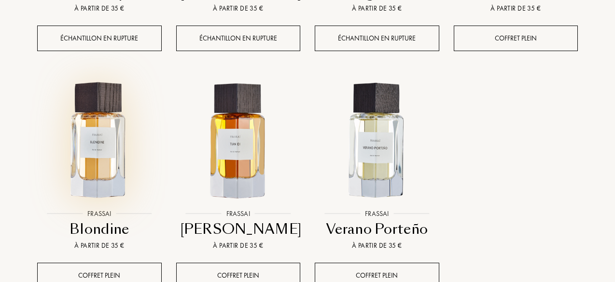
click at [62, 135] on img at bounding box center [99, 141] width 125 height 125
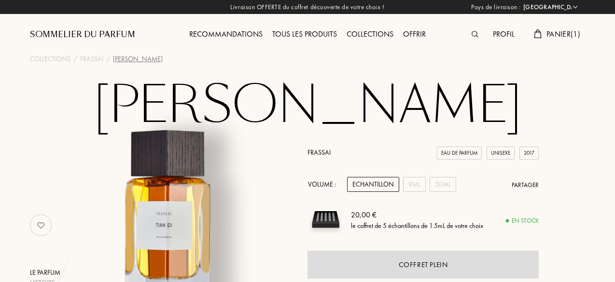
select select "FR"
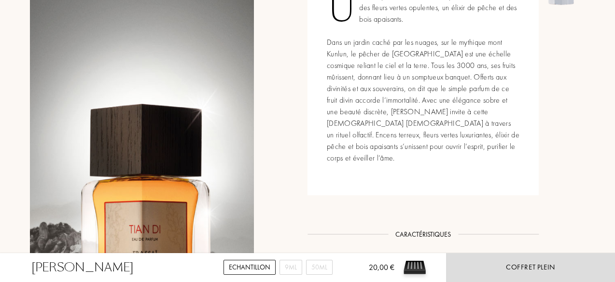
scroll to position [435, 0]
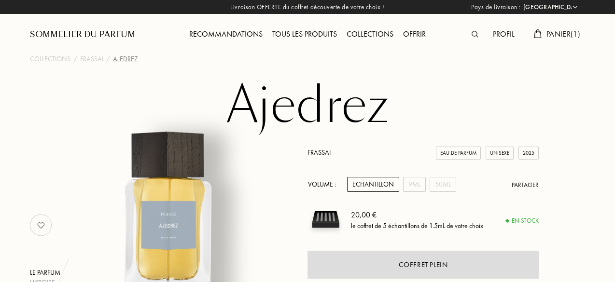
select select "FR"
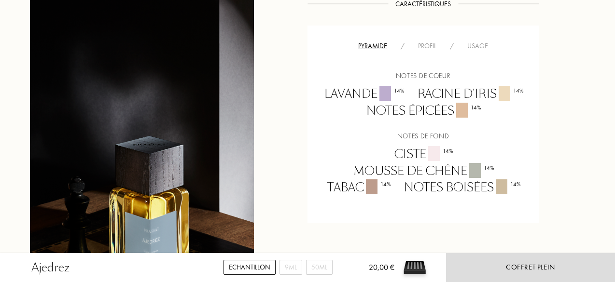
scroll to position [693, 0]
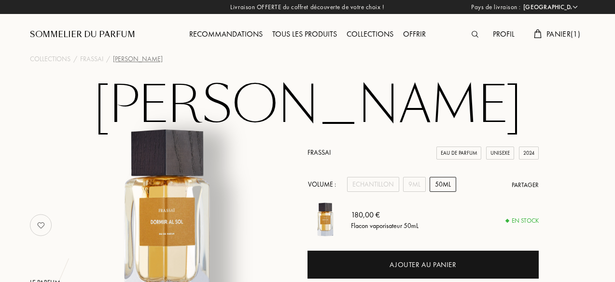
select select "FR"
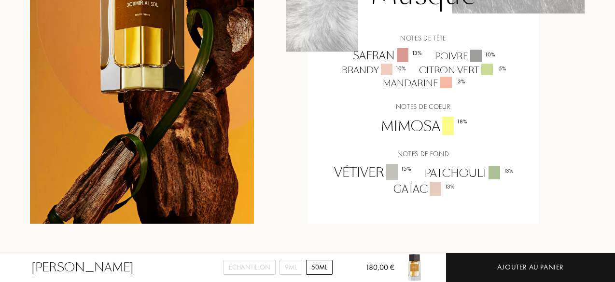
scroll to position [801, 0]
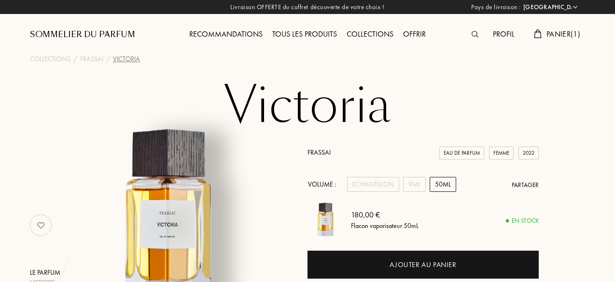
select select "FR"
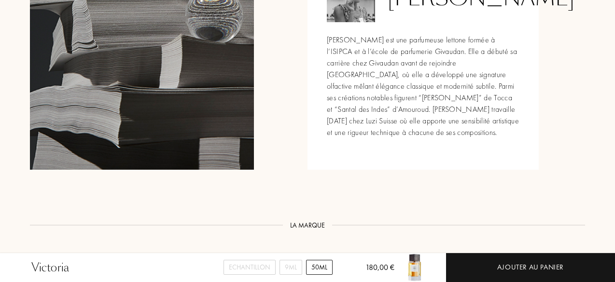
scroll to position [1233, 0]
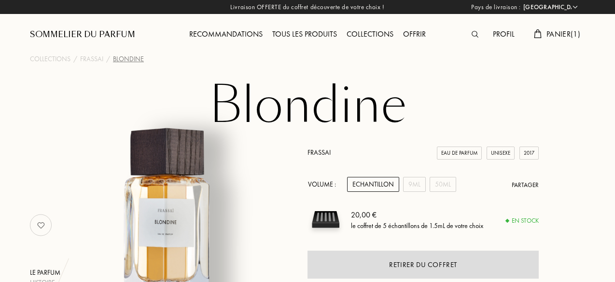
select select "FR"
click at [474, 32] on img at bounding box center [474, 34] width 7 height 7
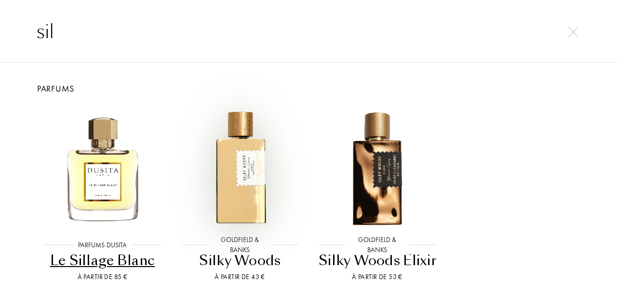
type input "sil"
click at [235, 166] on img at bounding box center [240, 168] width 124 height 124
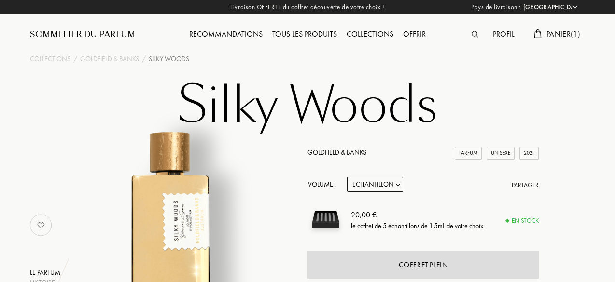
select select "FR"
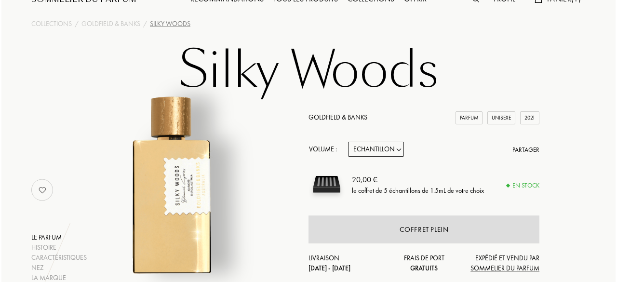
scroll to position [15, 0]
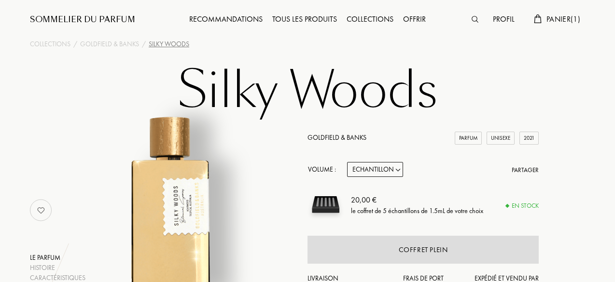
click at [546, 15] on span "Panier ( 1 )" at bounding box center [563, 19] width 34 height 10
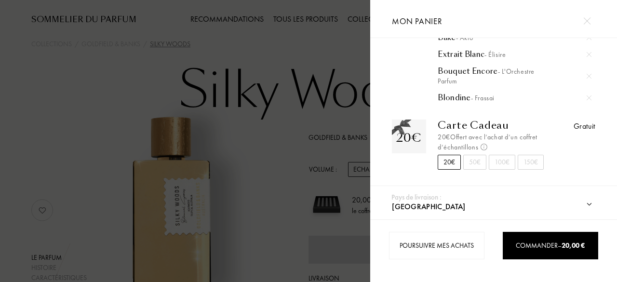
scroll to position [94, 0]
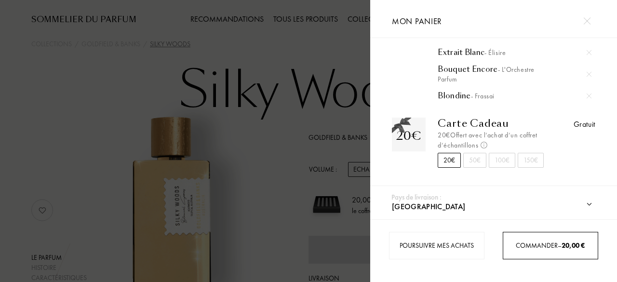
click at [544, 251] on div "Commander – 20,00 €" at bounding box center [551, 245] width 96 height 27
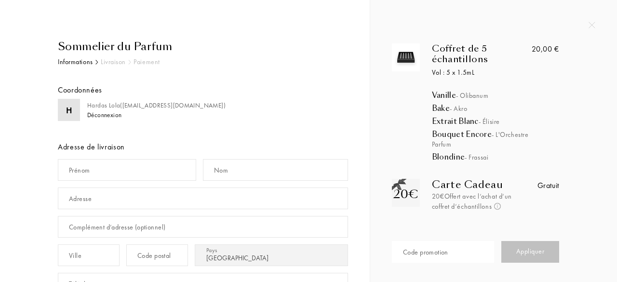
select select "FR"
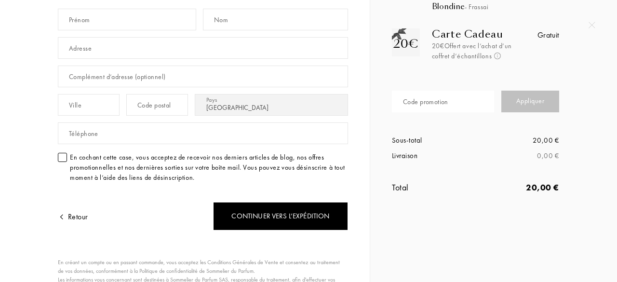
scroll to position [151, 0]
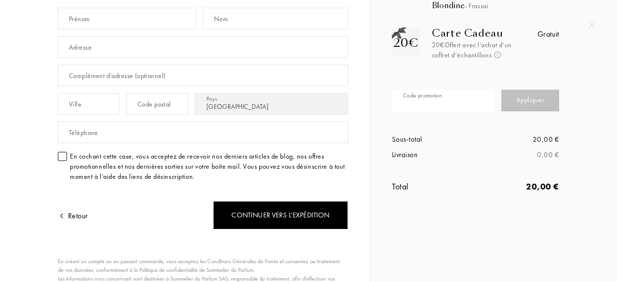
click at [453, 95] on input "text" at bounding box center [443, 101] width 102 height 22
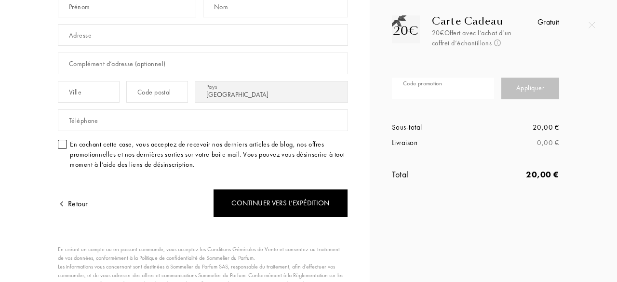
scroll to position [165, 0]
click at [444, 86] on input "text" at bounding box center [443, 88] width 102 height 22
paste input "UVDAE-V6LAQ"
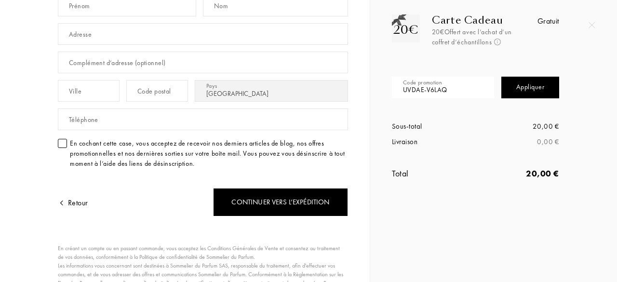
type input "UVDAE-V6LAQ"
click at [525, 86] on div "Appliquer" at bounding box center [531, 88] width 58 height 22
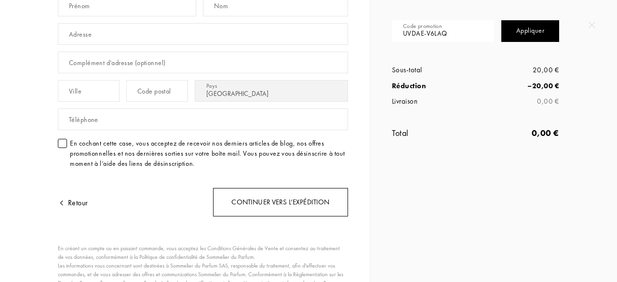
scroll to position [0, 0]
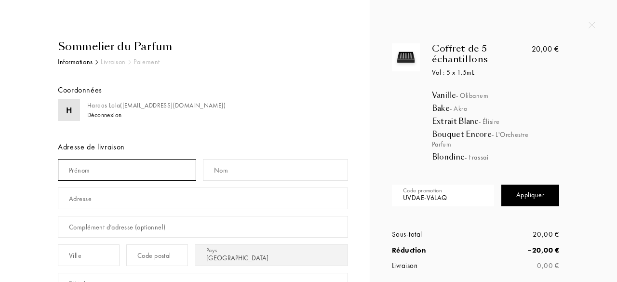
click at [170, 174] on input "text" at bounding box center [127, 170] width 138 height 22
type input "Lola"
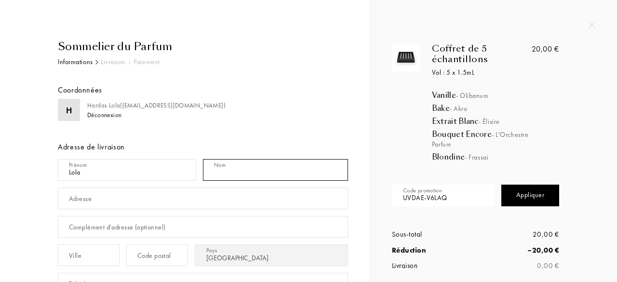
click at [211, 169] on input "text" at bounding box center [275, 170] width 145 height 22
type input "Hardas"
click at [200, 200] on input "text" at bounding box center [203, 199] width 290 height 22
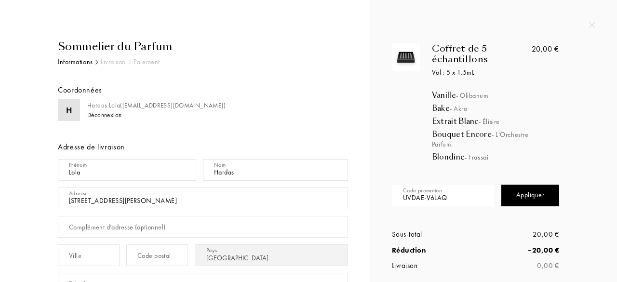
type input "17 Allée Albert Jacquard"
click at [108, 250] on input "text" at bounding box center [89, 256] width 62 height 22
type input "17140"
click at [141, 257] on input "text" at bounding box center [157, 256] width 62 height 22
type input "LAGORD"
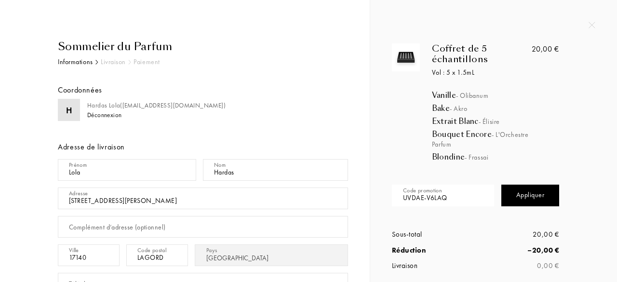
click at [111, 228] on div "Complément d’adresse (optionnel)" at bounding box center [117, 227] width 96 height 10
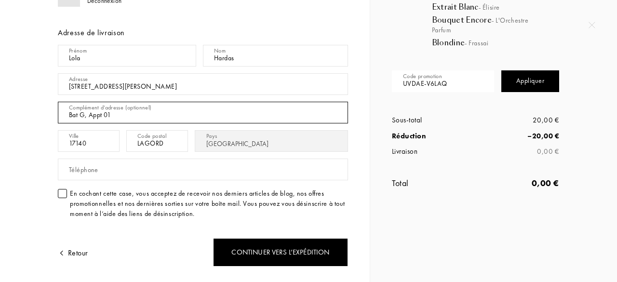
scroll to position [116, 0]
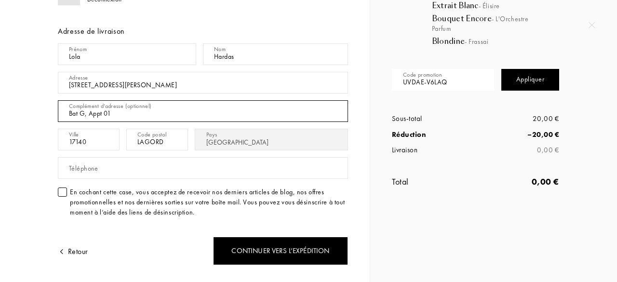
type input "Bat G, Appt 01"
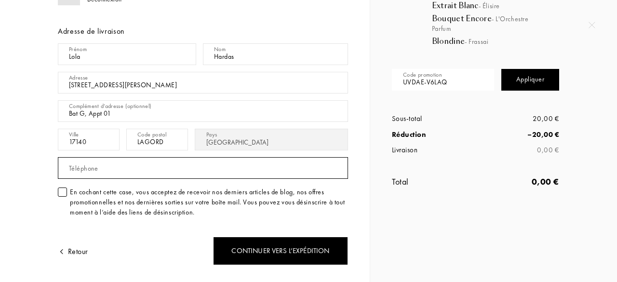
click at [112, 169] on input "text" at bounding box center [203, 168] width 290 height 22
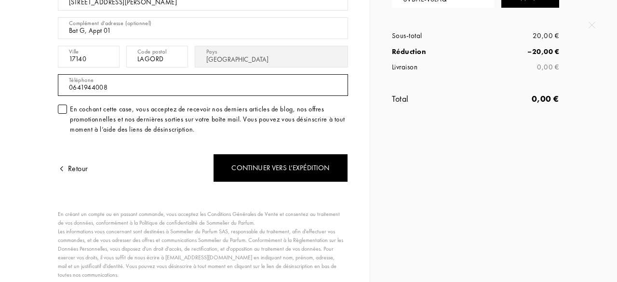
scroll to position [199, 0]
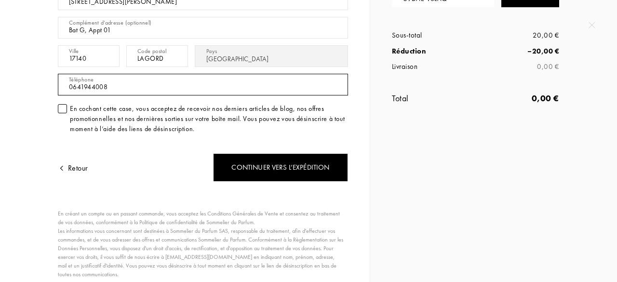
type input "0641944008"
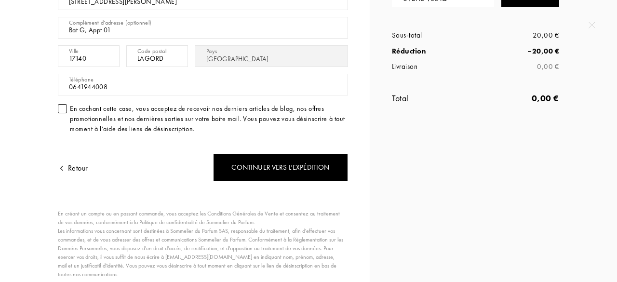
click at [63, 108] on div at bounding box center [62, 108] width 9 height 9
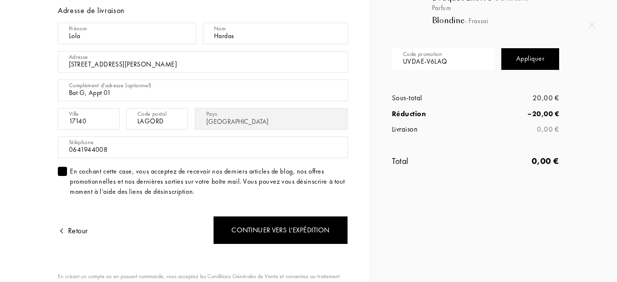
scroll to position [137, 0]
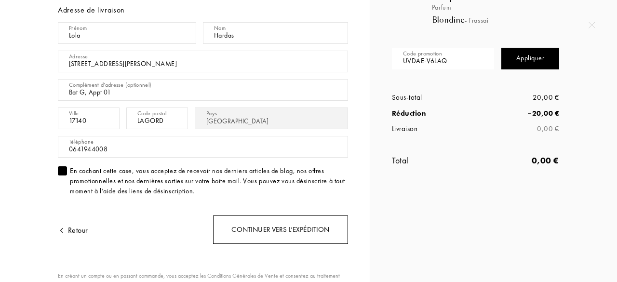
click at [235, 225] on div "Continuer vers l’expédition" at bounding box center [280, 230] width 135 height 28
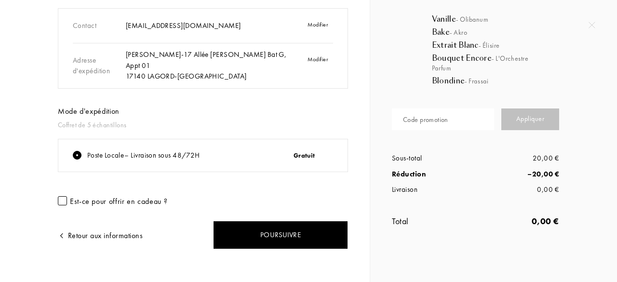
scroll to position [78, 0]
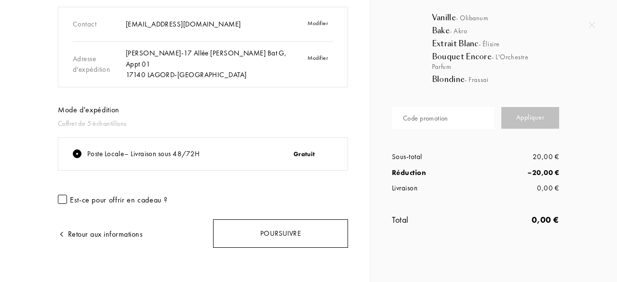
click at [261, 239] on div "Poursuivre" at bounding box center [280, 233] width 135 height 28
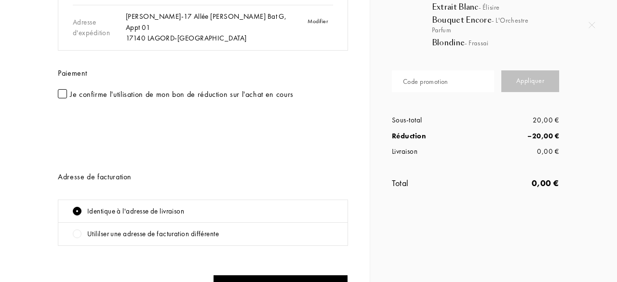
scroll to position [116, 0]
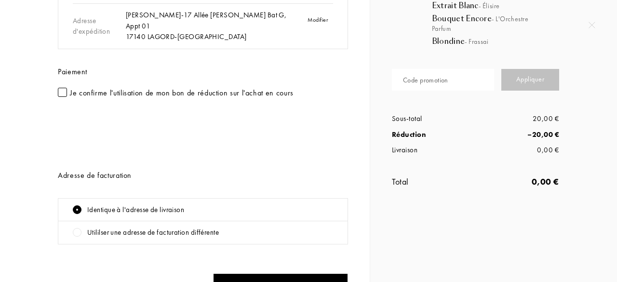
click at [250, 93] on div "Je confirme l'utilisation de mon bon de réduction sur l'achat en cours" at bounding box center [182, 92] width 224 height 11
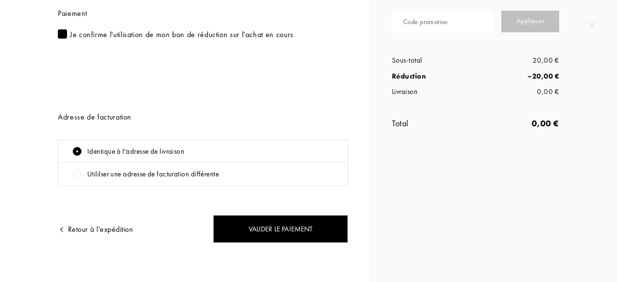
scroll to position [176, 0]
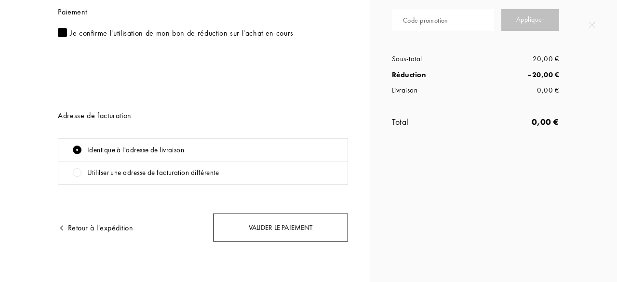
click at [293, 224] on div "Valider le paiement" at bounding box center [280, 228] width 135 height 28
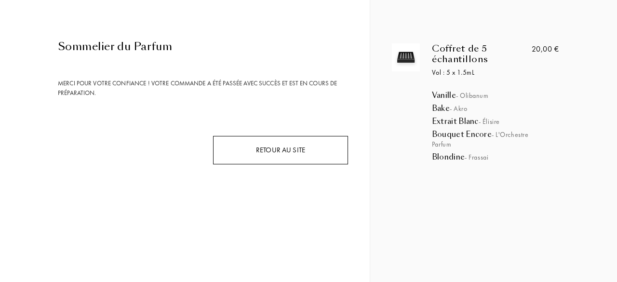
click at [287, 159] on div "Retour au site" at bounding box center [280, 150] width 135 height 28
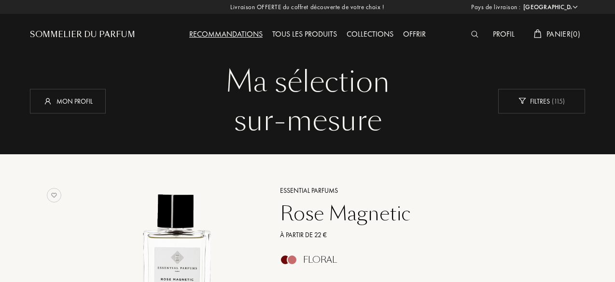
select select "FR"
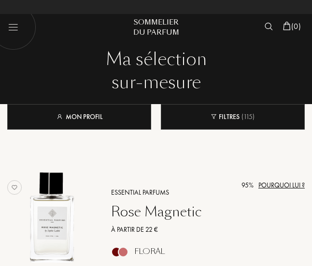
select select "FR"
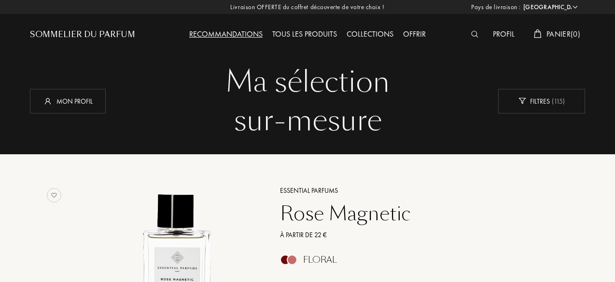
click at [496, 26] on div "Profil Panier ( 0 )" at bounding box center [515, 26] width 139 height 53
click at [504, 41] on div "Profil Panier ( 0 )" at bounding box center [515, 26] width 139 height 53
click at [502, 36] on div "Profil" at bounding box center [503, 34] width 31 height 13
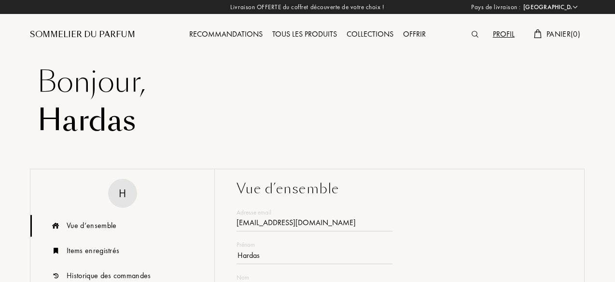
select select "FR"
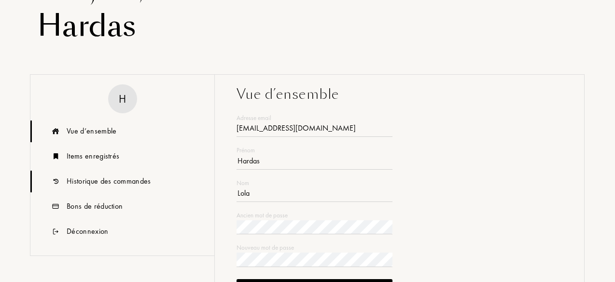
type input "[EMAIL_ADDRESS][DOMAIN_NAME]"
click at [102, 176] on div "Historique des commandes" at bounding box center [109, 182] width 84 height 12
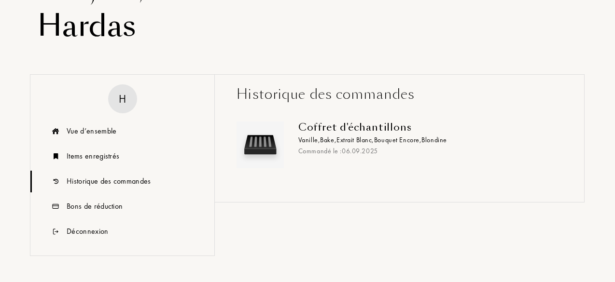
click at [86, 179] on div "Historique des commandes" at bounding box center [109, 182] width 84 height 12
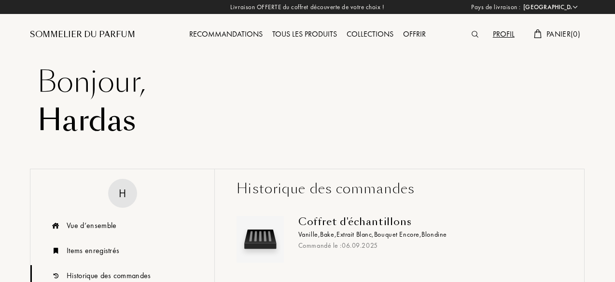
click at [472, 34] on img at bounding box center [474, 34] width 7 height 7
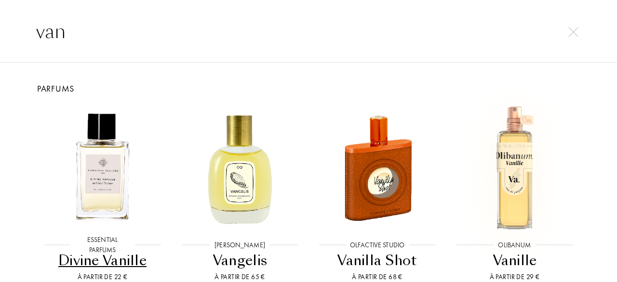
type input "van"
click at [507, 154] on img at bounding box center [515, 168] width 124 height 124
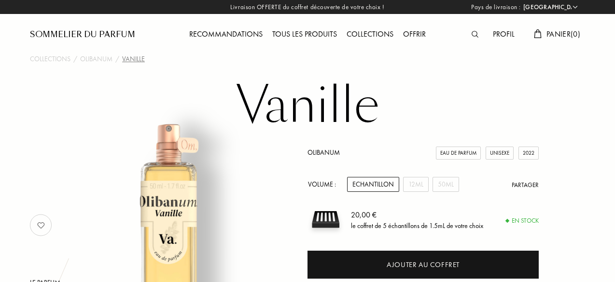
select select "FR"
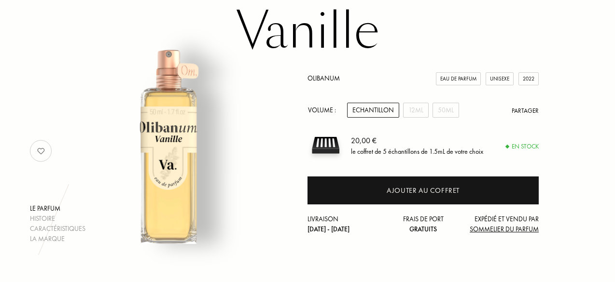
scroll to position [74, 0]
click at [412, 109] on div "12mL" at bounding box center [416, 110] width 26 height 15
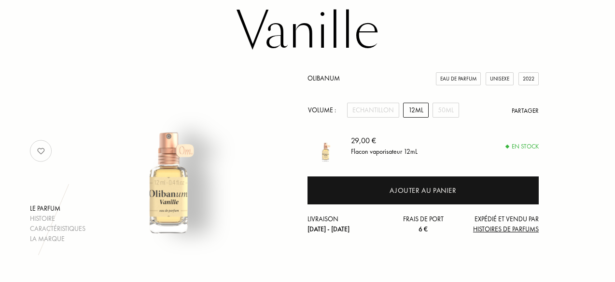
scroll to position [0, 0]
drag, startPoint x: 453, startPoint y: 101, endPoint x: 449, endPoint y: 111, distance: 11.2
click at [449, 111] on div "Olibanum Eau de Parfum Unisexe 2022 Volume : Echantillon 12mL 50mL Partager 29,…" at bounding box center [422, 153] width 231 height 161
click at [449, 111] on div "50mL" at bounding box center [445, 110] width 27 height 15
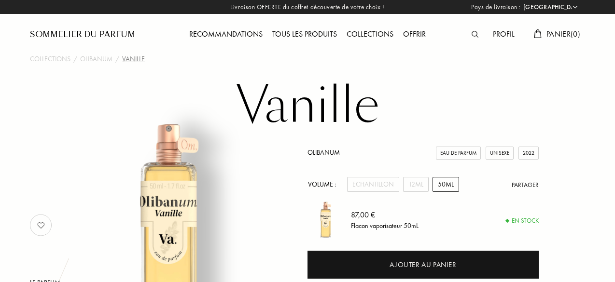
click at [570, 31] on span "Panier ( 0 )" at bounding box center [563, 34] width 34 height 10
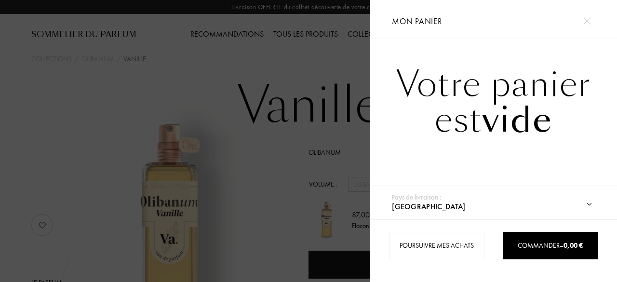
click at [287, 64] on div at bounding box center [185, 141] width 370 height 282
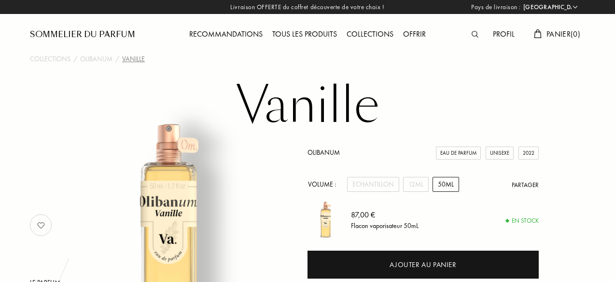
click at [468, 33] on div at bounding box center [476, 34] width 21 height 13
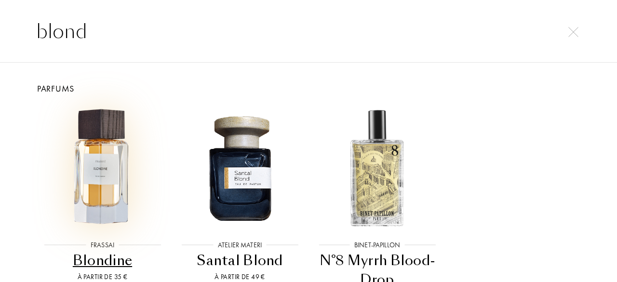
type input "blond"
click at [92, 189] on img at bounding box center [103, 168] width 124 height 124
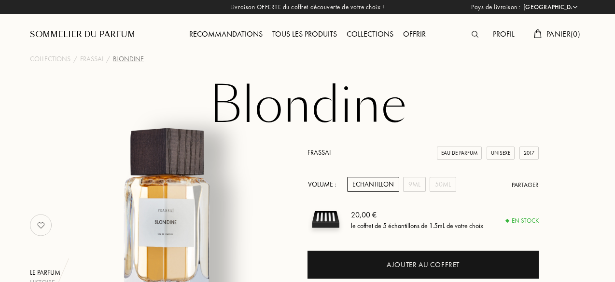
select select "FR"
click at [413, 186] on div "9mL" at bounding box center [414, 184] width 23 height 15
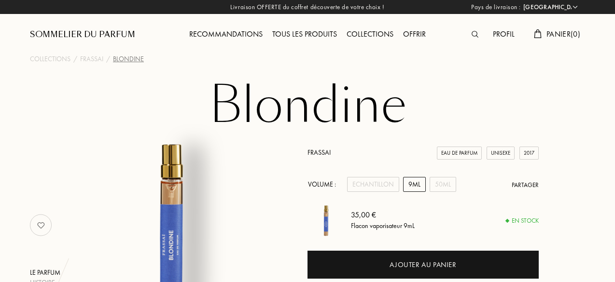
click at [454, 182] on div "Volume : Echantillon 9mL 50mL Partager" at bounding box center [422, 184] width 231 height 15
click at [445, 186] on div "50mL" at bounding box center [442, 184] width 27 height 15
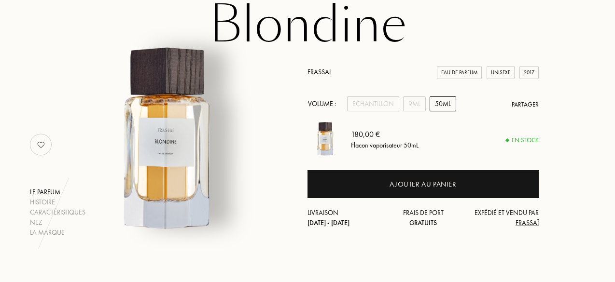
scroll to position [82, 0]
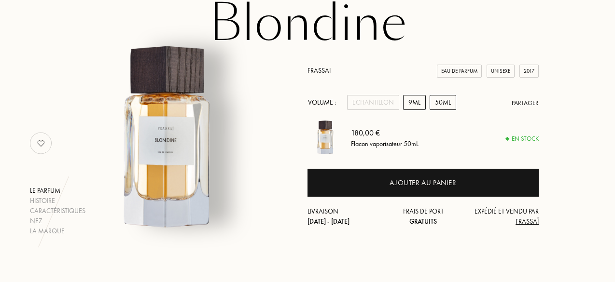
click at [412, 102] on div "9mL" at bounding box center [414, 102] width 23 height 15
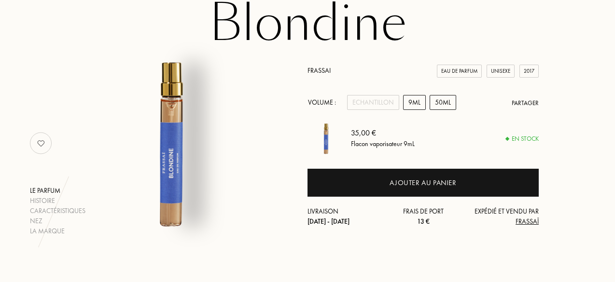
click at [436, 104] on div "50mL" at bounding box center [442, 102] width 27 height 15
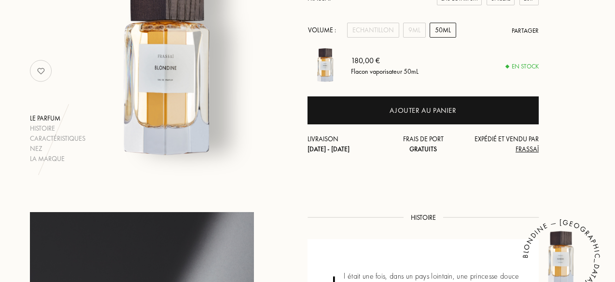
scroll to position [0, 0]
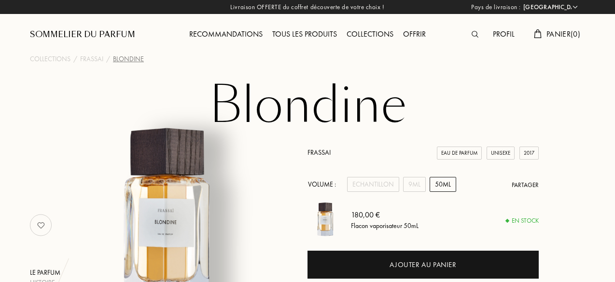
click at [501, 33] on div "Profil" at bounding box center [503, 34] width 31 height 13
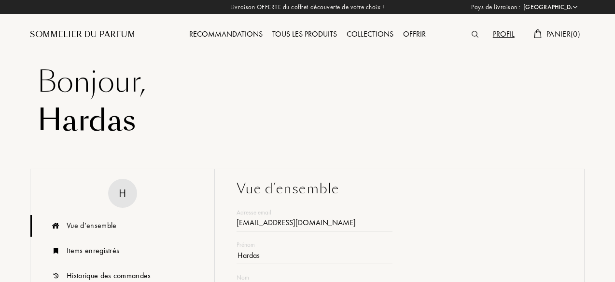
select select "FR"
type input "[EMAIL_ADDRESS][DOMAIN_NAME]"
click at [471, 36] on img at bounding box center [474, 34] width 7 height 7
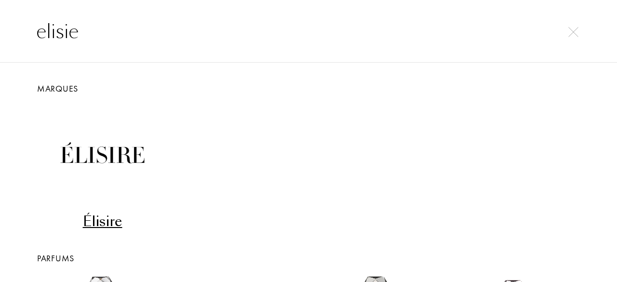
type input "elisie"
click at [109, 221] on div "Élisire" at bounding box center [103, 221] width 130 height 19
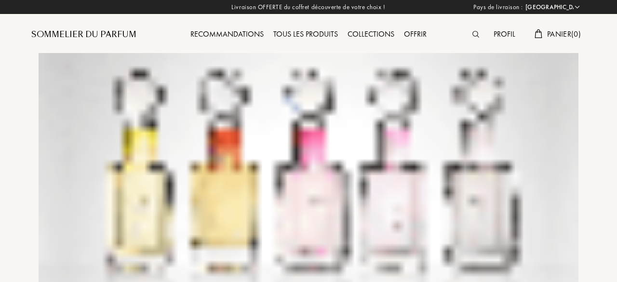
select select "FR"
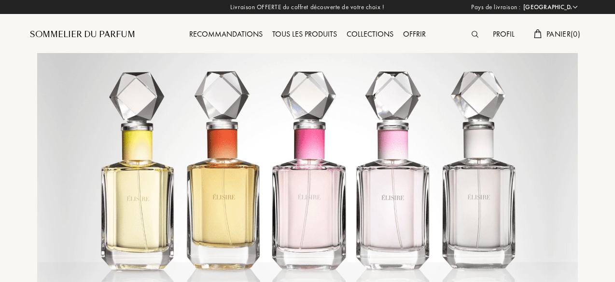
click at [471, 33] on img at bounding box center [474, 34] width 7 height 7
